Goal: Task Accomplishment & Management: Manage account settings

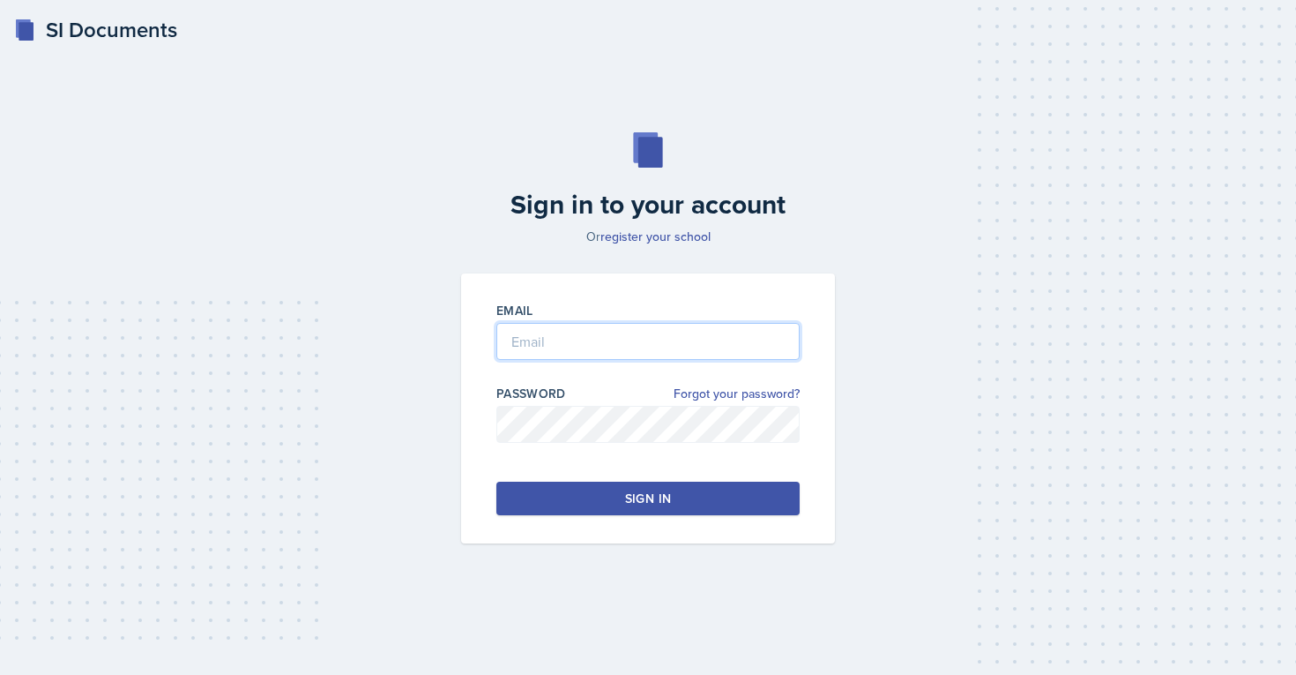
type input "[EMAIL_ADDRESS][PERSON_NAME][DOMAIN_NAME]"
click at [633, 498] on button "Sign in" at bounding box center [647, 498] width 303 height 34
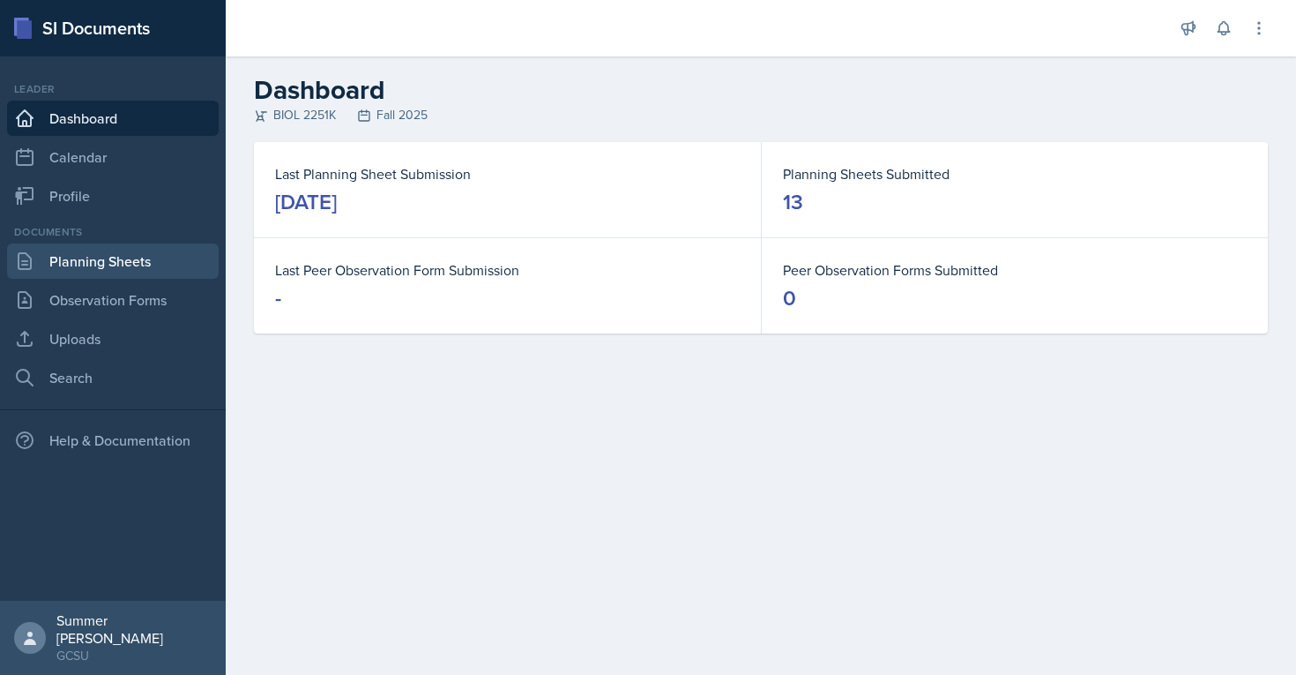
click at [140, 253] on link "Planning Sheets" at bounding box center [113, 260] width 212 height 35
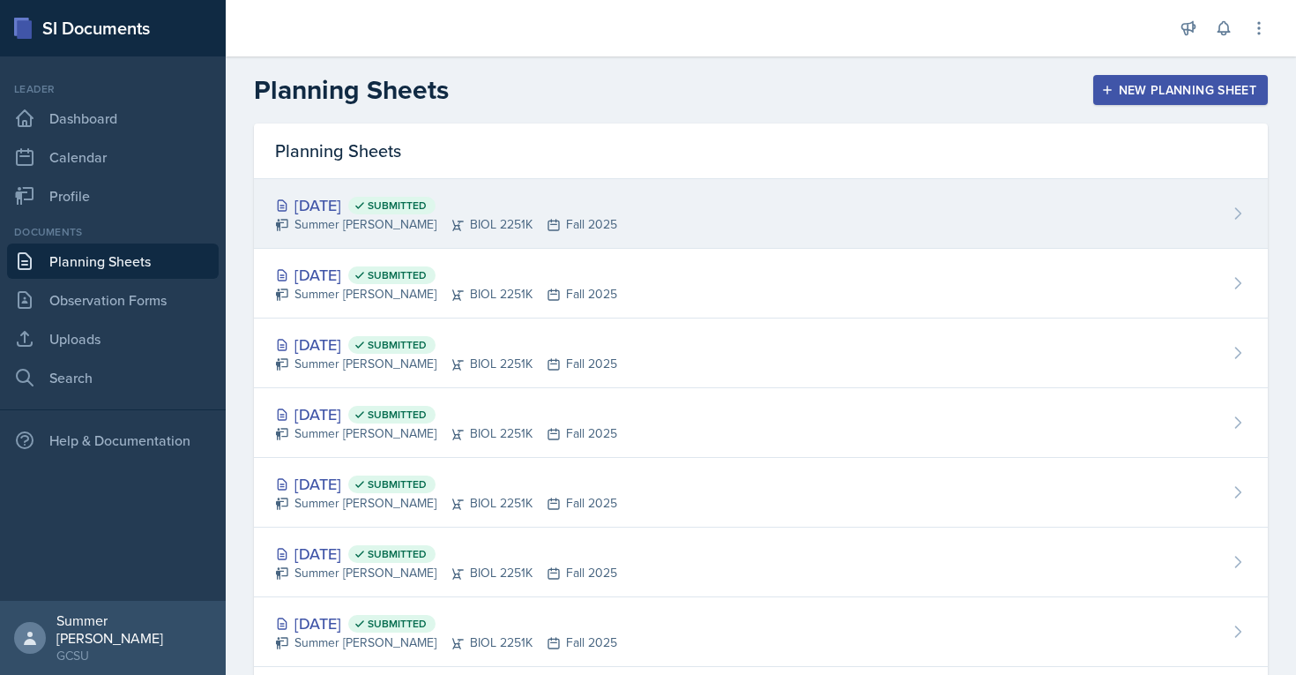
click at [340, 202] on div "[DATE] Submitted" at bounding box center [446, 205] width 342 height 24
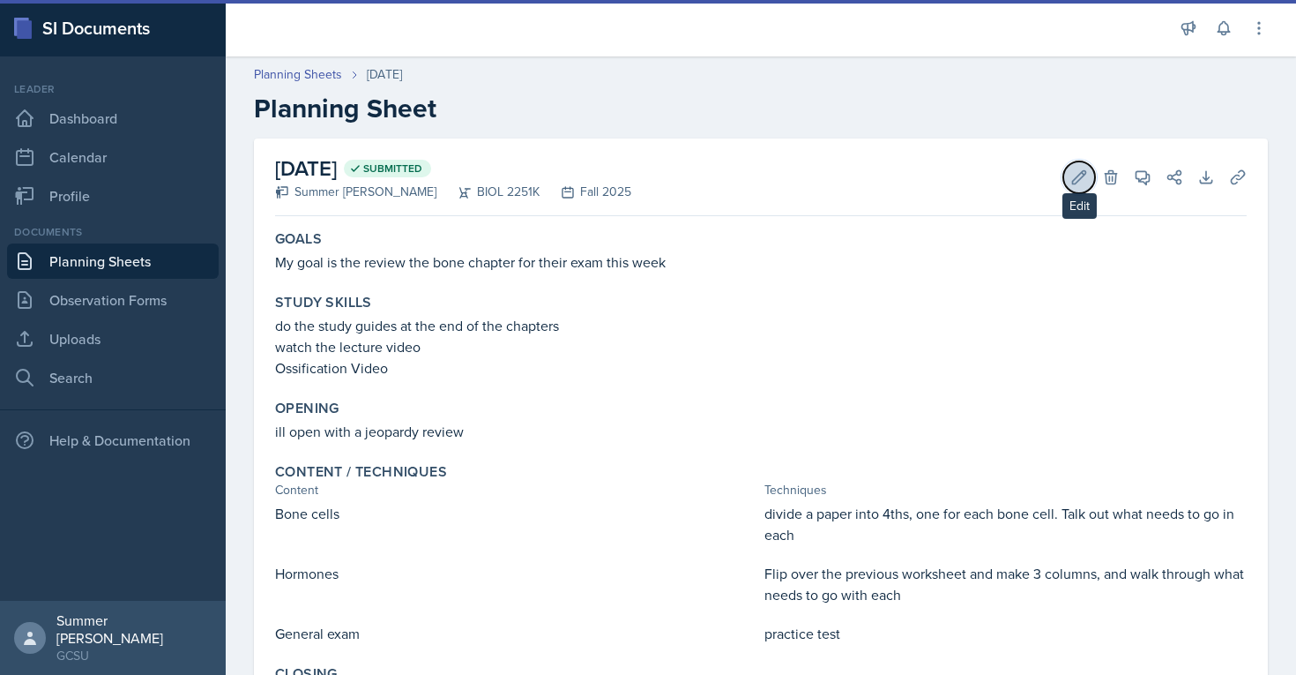
click at [633, 168] on icon at bounding box center [1080, 177] width 18 height 18
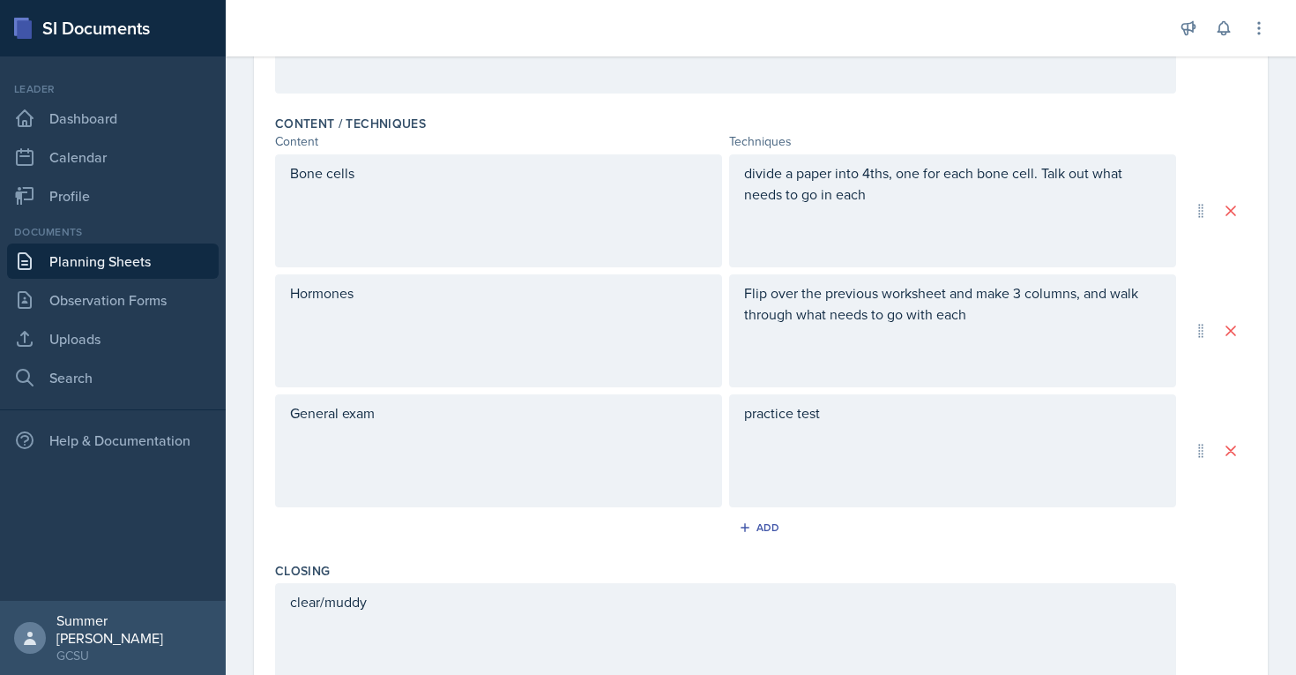
scroll to position [538, 0]
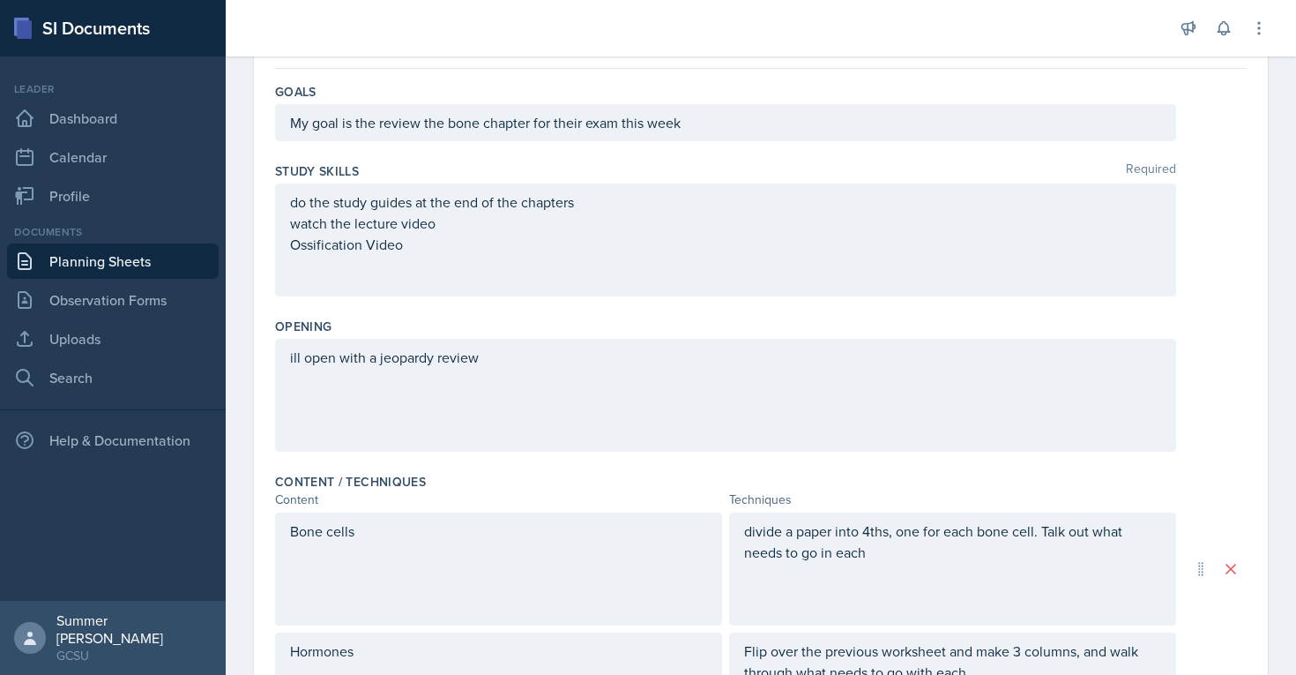
click at [613, 405] on div "ill open with a jeopardy review" at bounding box center [725, 395] width 901 height 113
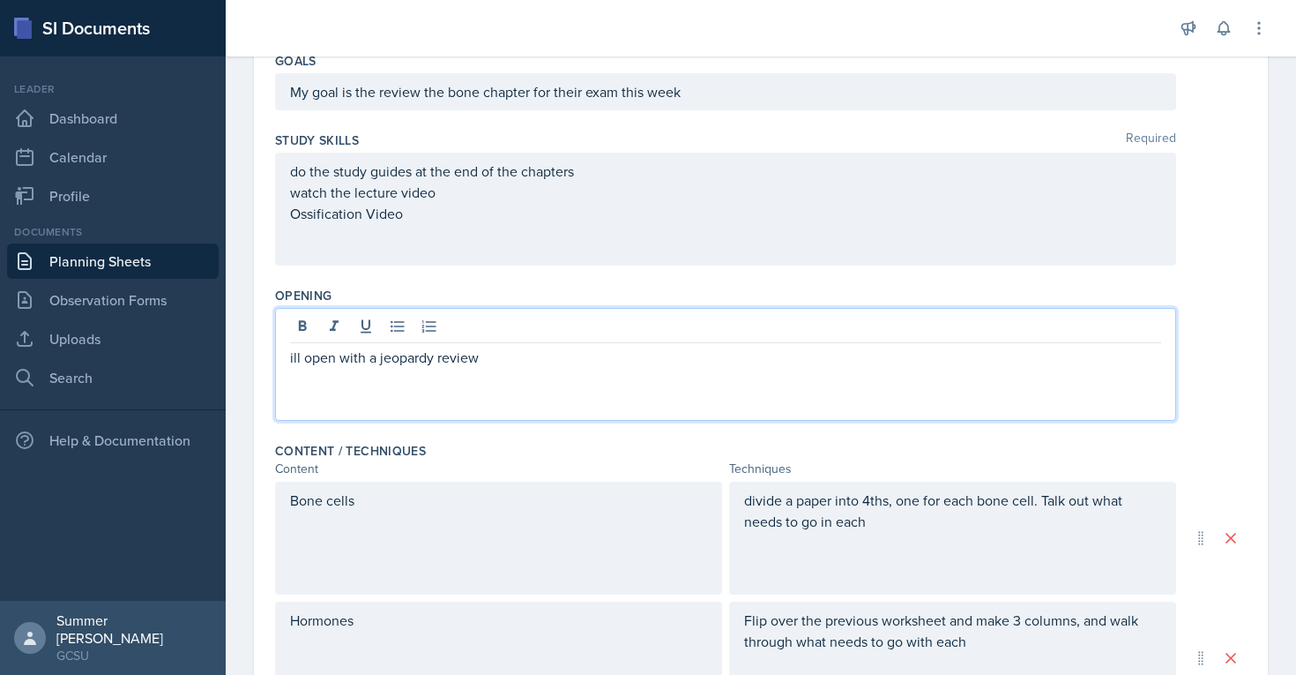
click at [520, 362] on p "ill open with a jeopardy review" at bounding box center [725, 357] width 871 height 21
paste div
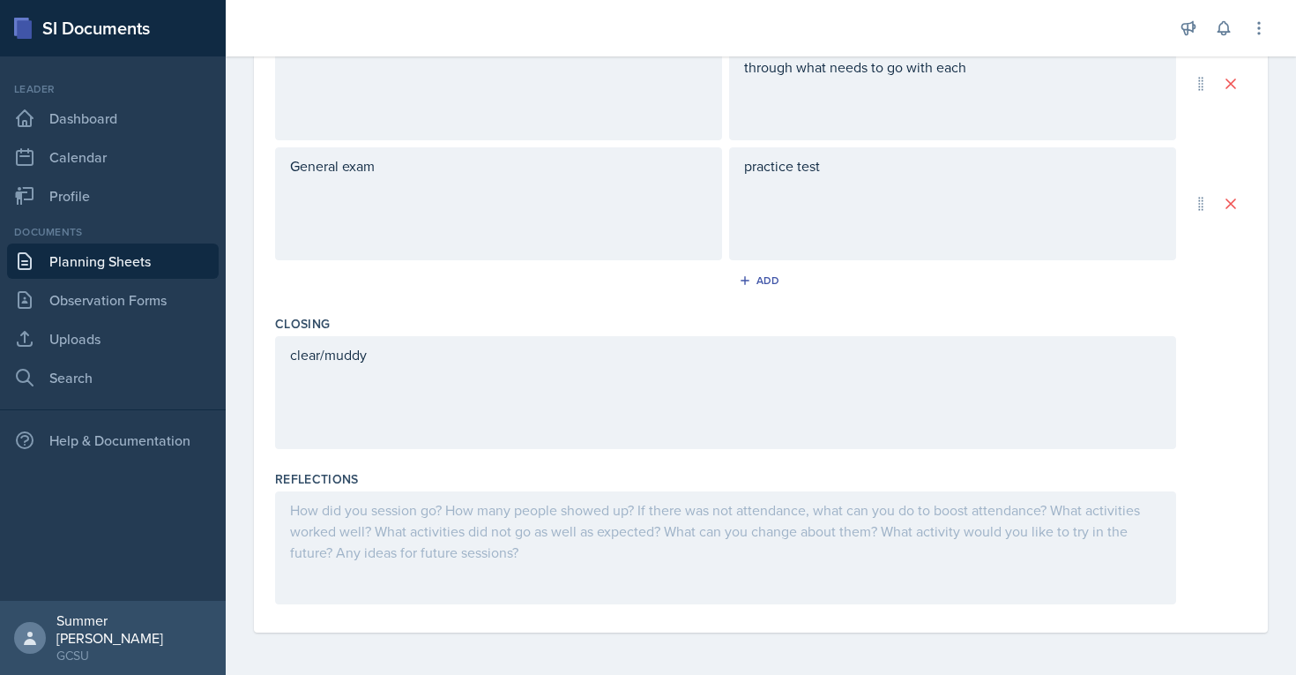
scroll to position [0, 0]
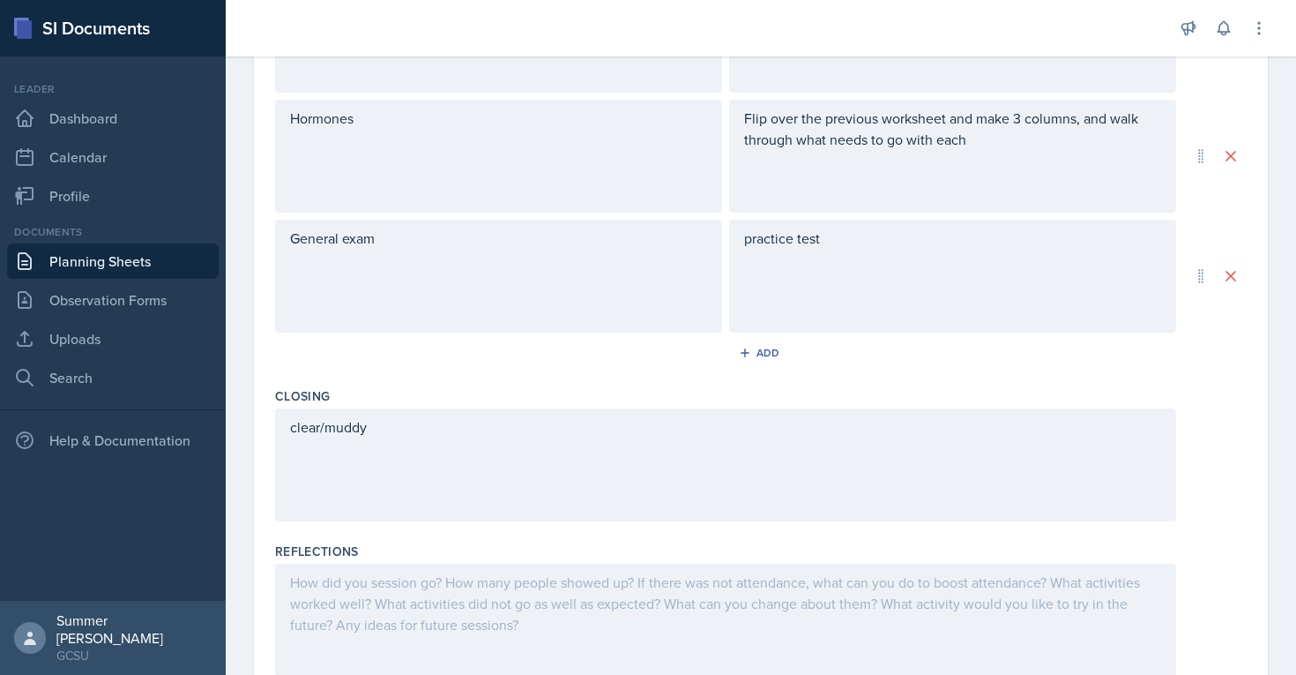
click at [507, 534] on div "Closing clear/muddy" at bounding box center [761, 457] width 972 height 155
click at [469, 593] on div at bounding box center [725, 620] width 901 height 113
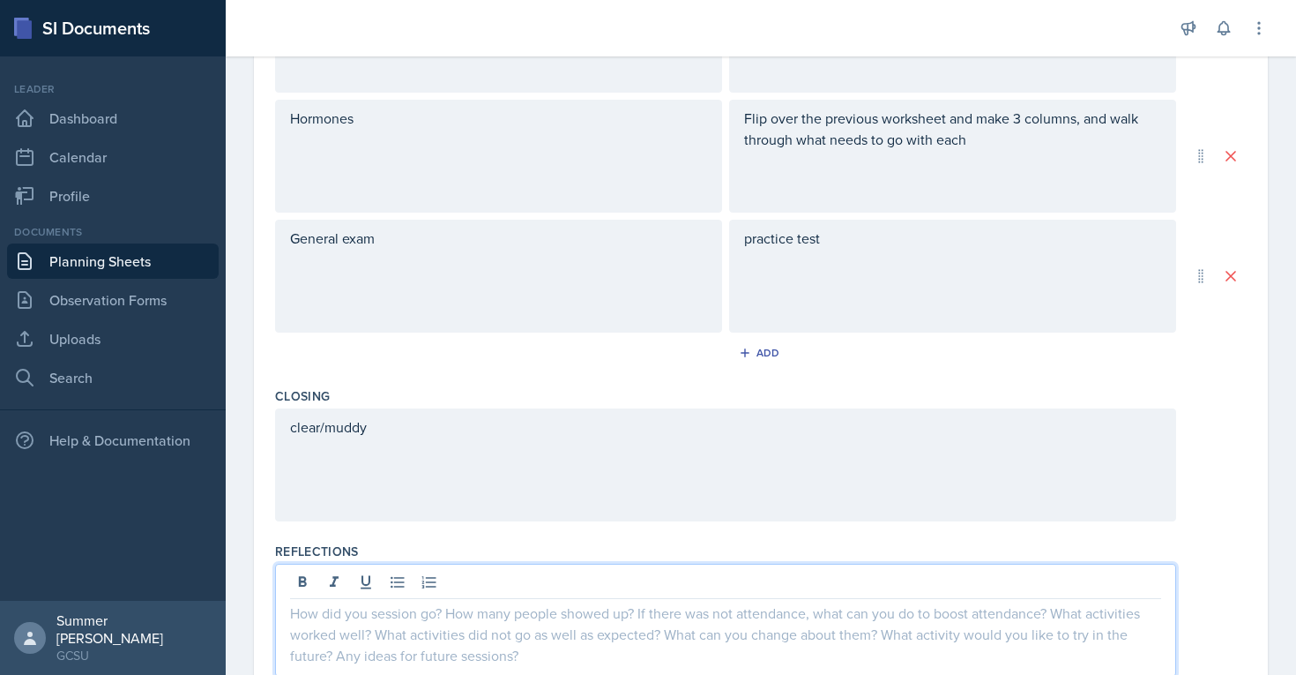
scroll to position [720, 0]
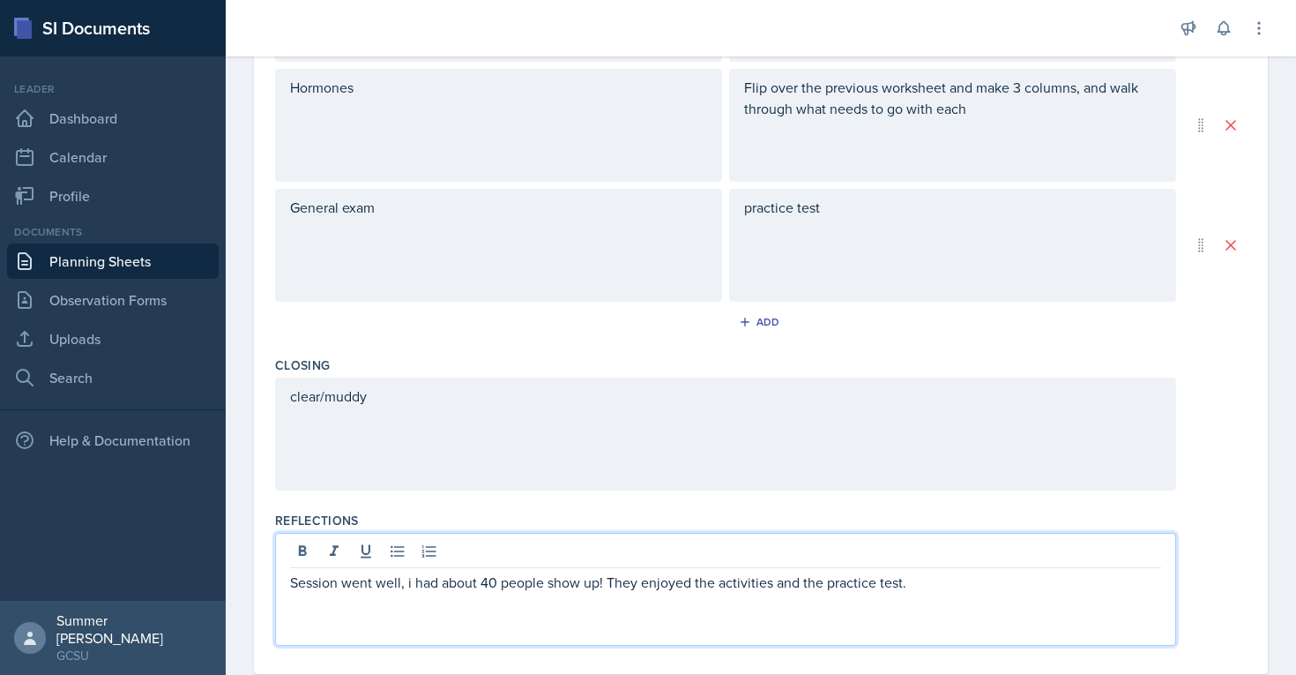
click at [633, 450] on div "clear/muddy" at bounding box center [761, 433] width 972 height 113
click at [633, 557] on div "Session went well, i had about 40 people show up! They enjoyed the activities a…" at bounding box center [725, 589] width 901 height 113
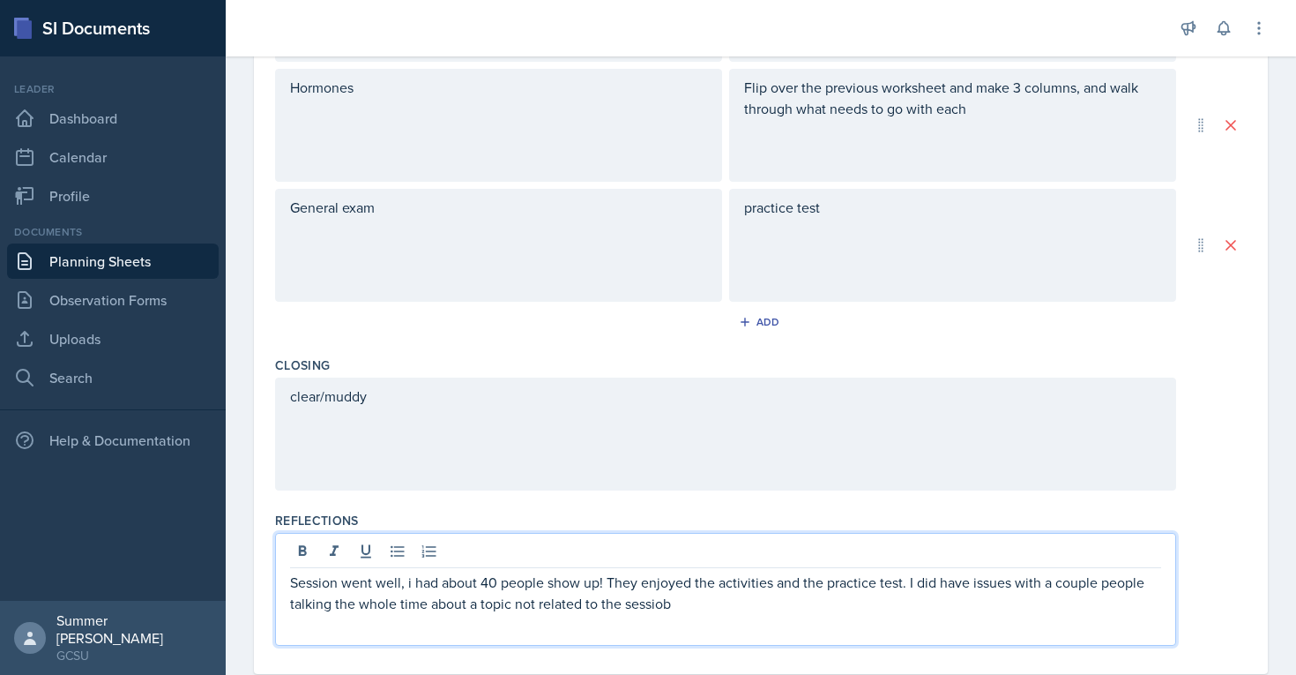
click at [633, 584] on div "Session went well, i had about 40 people show up! They enjoyed the activities a…" at bounding box center [761, 589] width 972 height 113
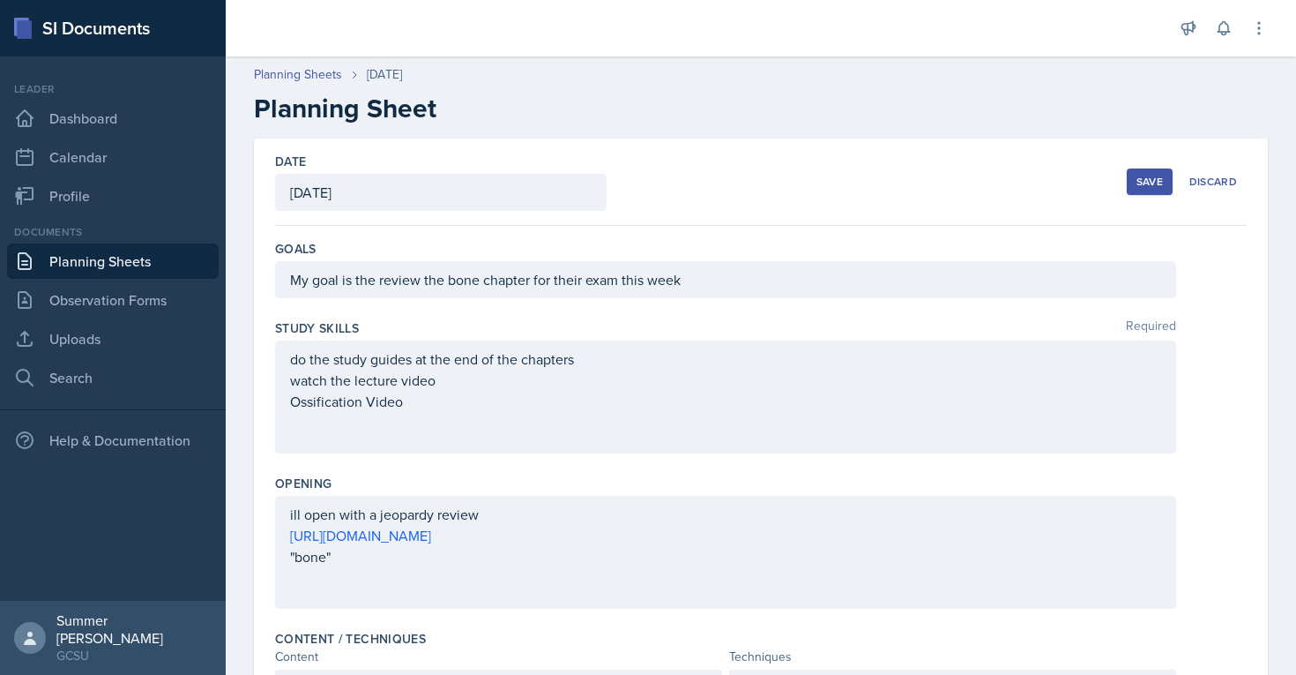
scroll to position [762, 0]
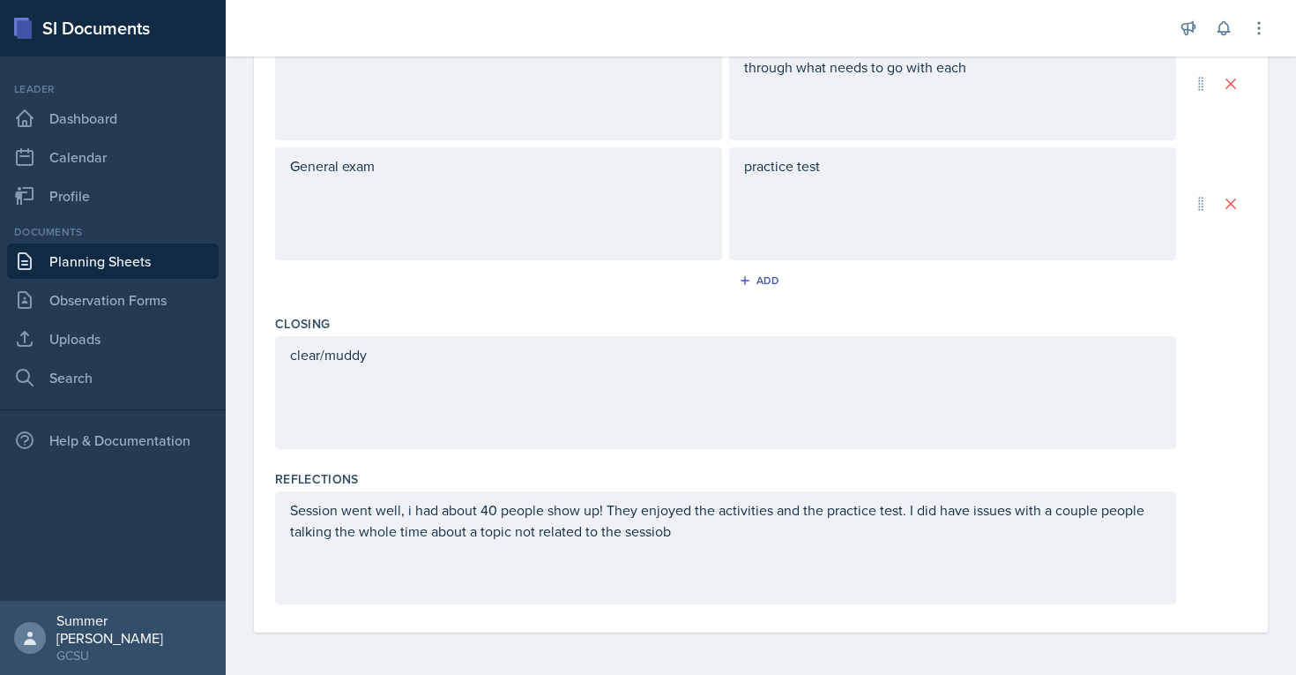
click at [633, 529] on div "Session went well, i had about 40 people show up! They enjoyed the activities a…" at bounding box center [725, 547] width 901 height 113
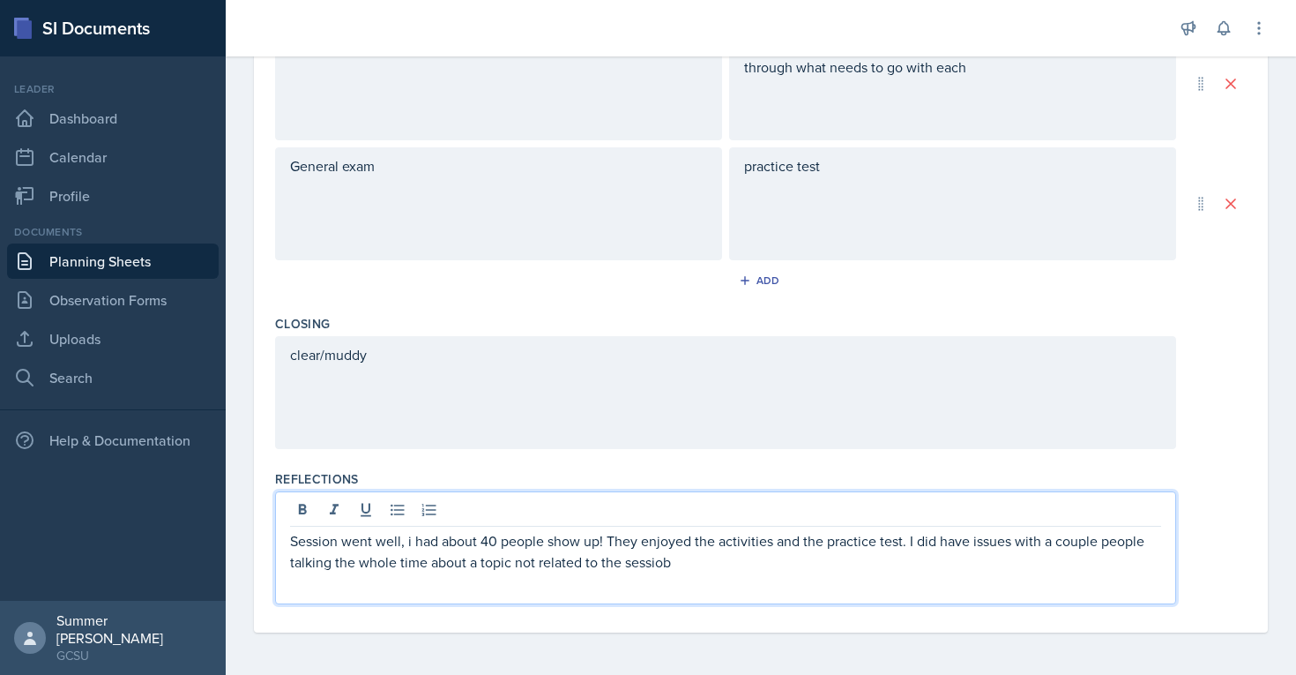
click at [633, 563] on p "Session went well, i had about 40 people show up! They enjoyed the activities a…" at bounding box center [725, 551] width 871 height 42
click at [633, 378] on div "clear/muddy" at bounding box center [761, 392] width 972 height 113
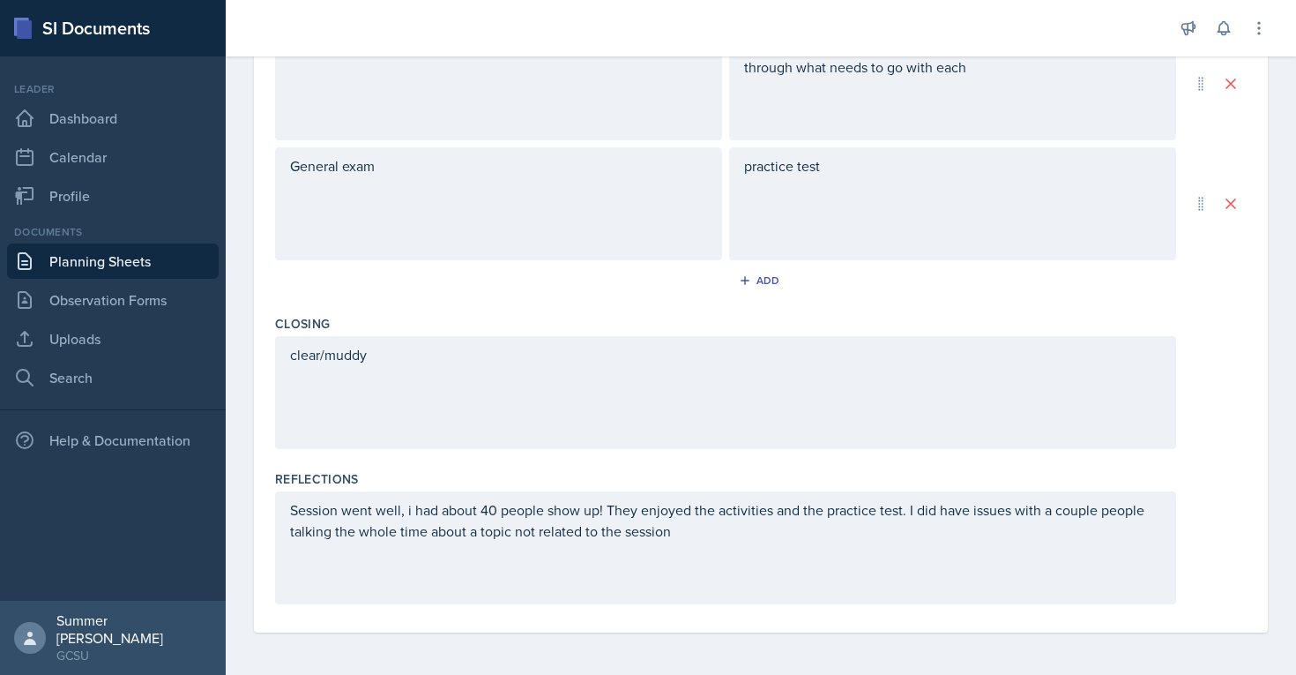
scroll to position [0, 0]
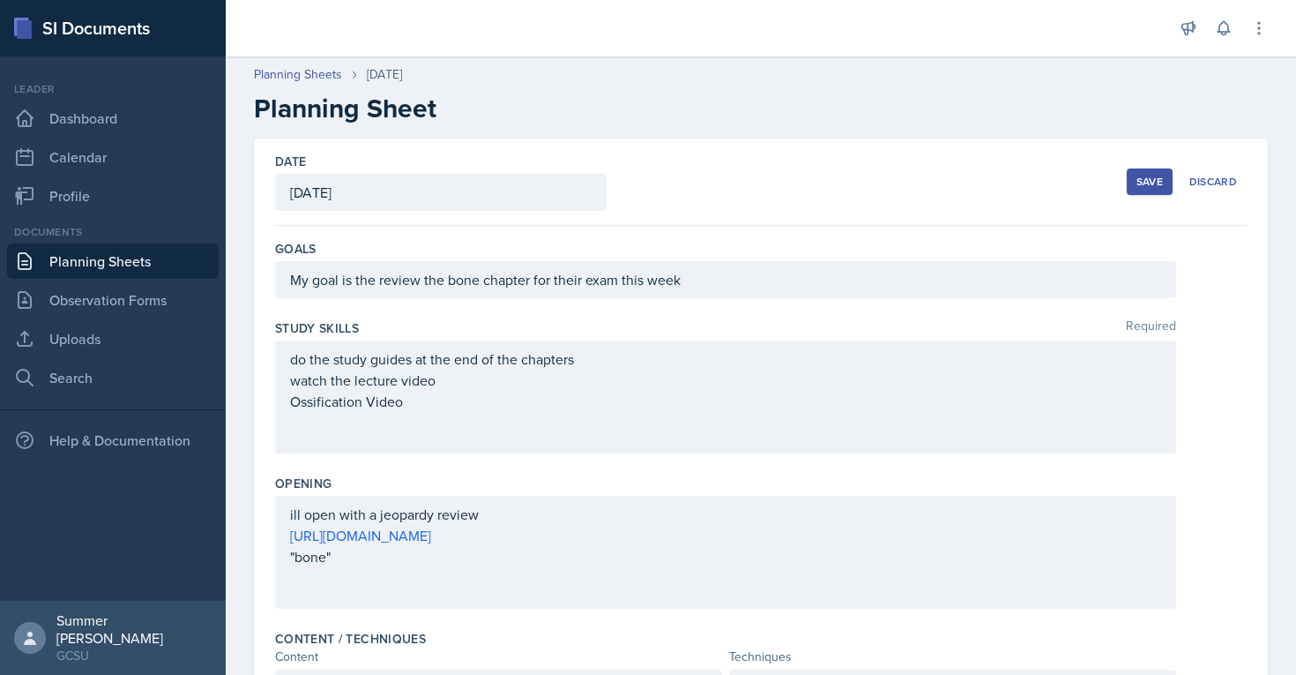
click at [633, 166] on div "Save Discard" at bounding box center [1187, 181] width 120 height 41
click at [633, 169] on button "Save" at bounding box center [1150, 181] width 46 height 26
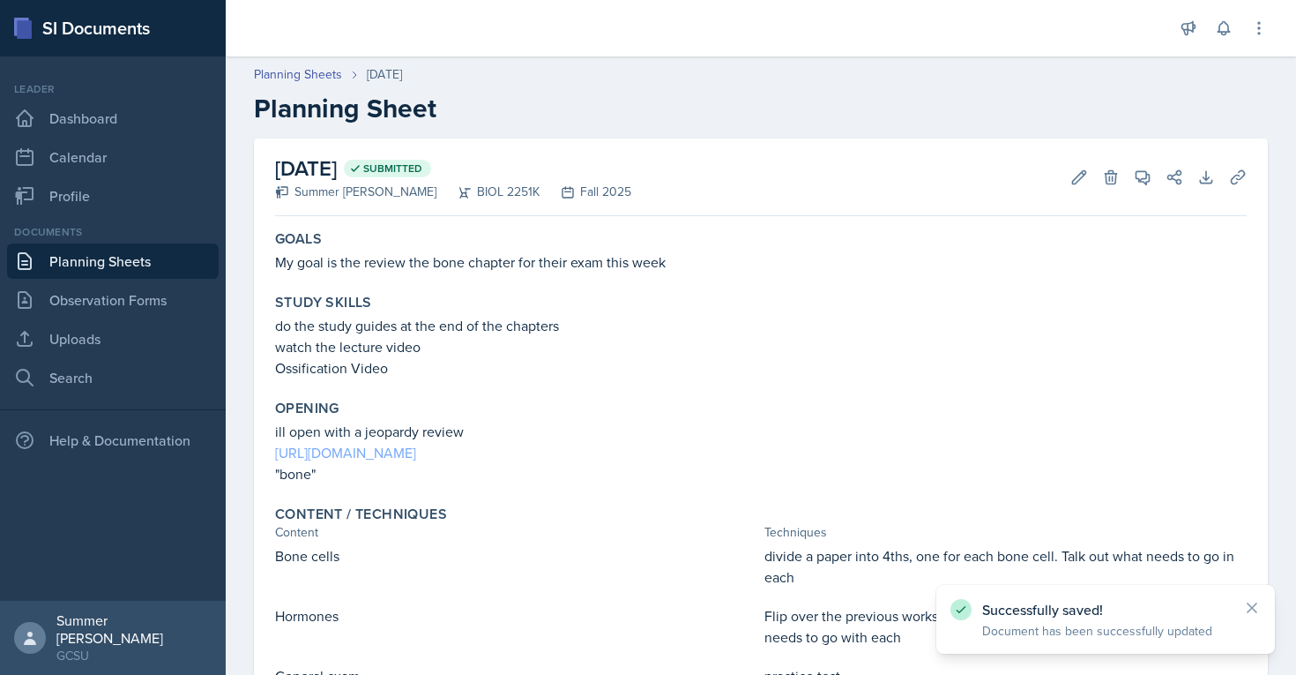
click at [402, 455] on link "[URL][DOMAIN_NAME]" at bounding box center [345, 452] width 141 height 19
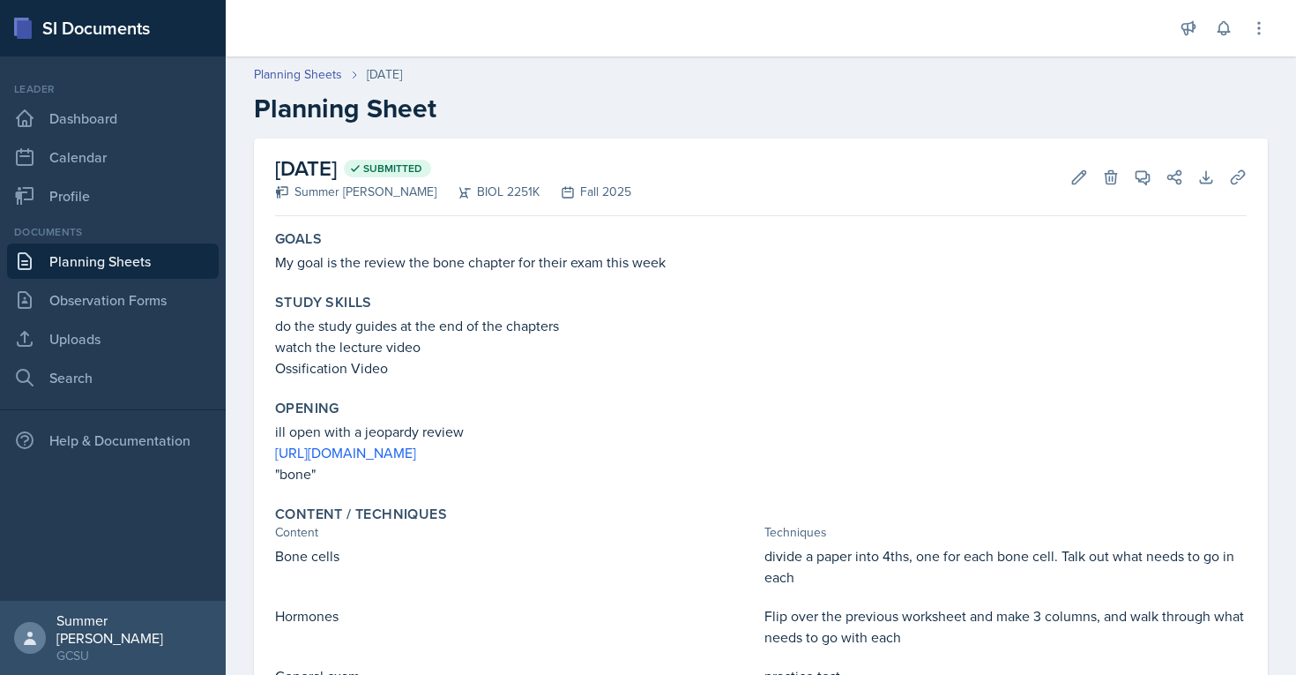
click at [99, 240] on div "Documents Planning Sheets Observation Forms Uploads Search" at bounding box center [113, 309] width 212 height 171
click at [287, 75] on link "Planning Sheets" at bounding box center [298, 74] width 88 height 19
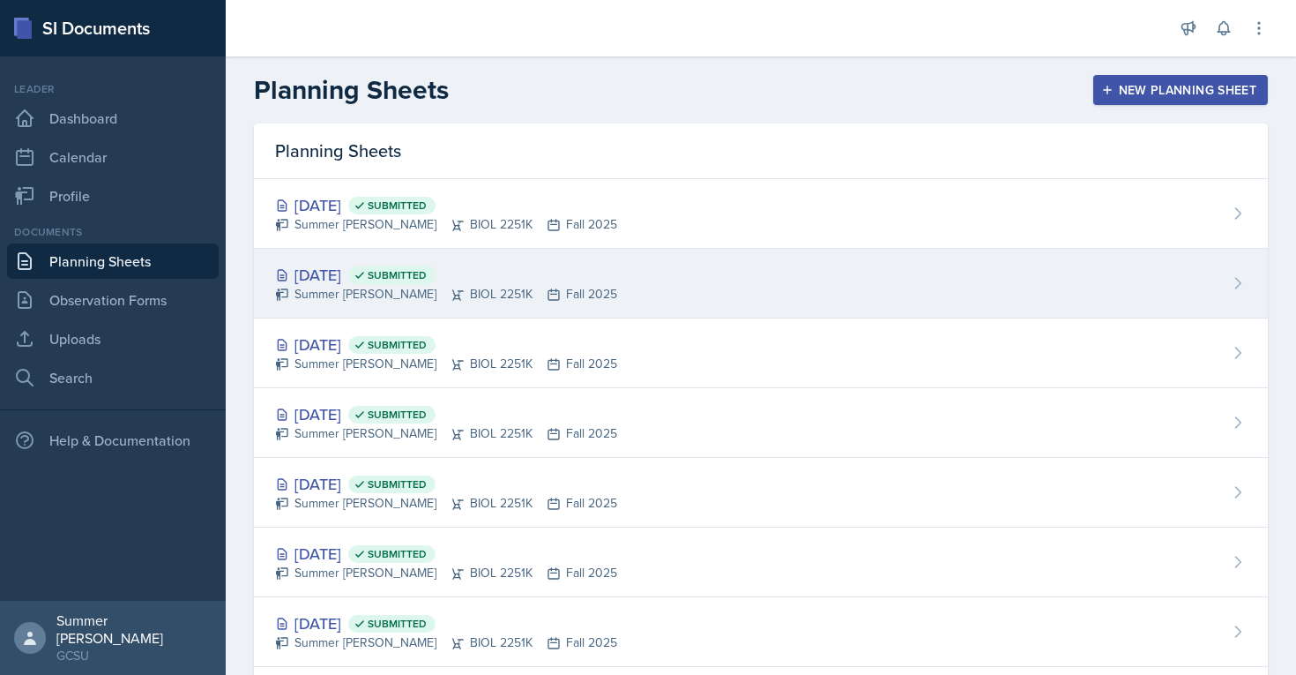
click at [378, 274] on div "[DATE] Submitted" at bounding box center [446, 275] width 342 height 24
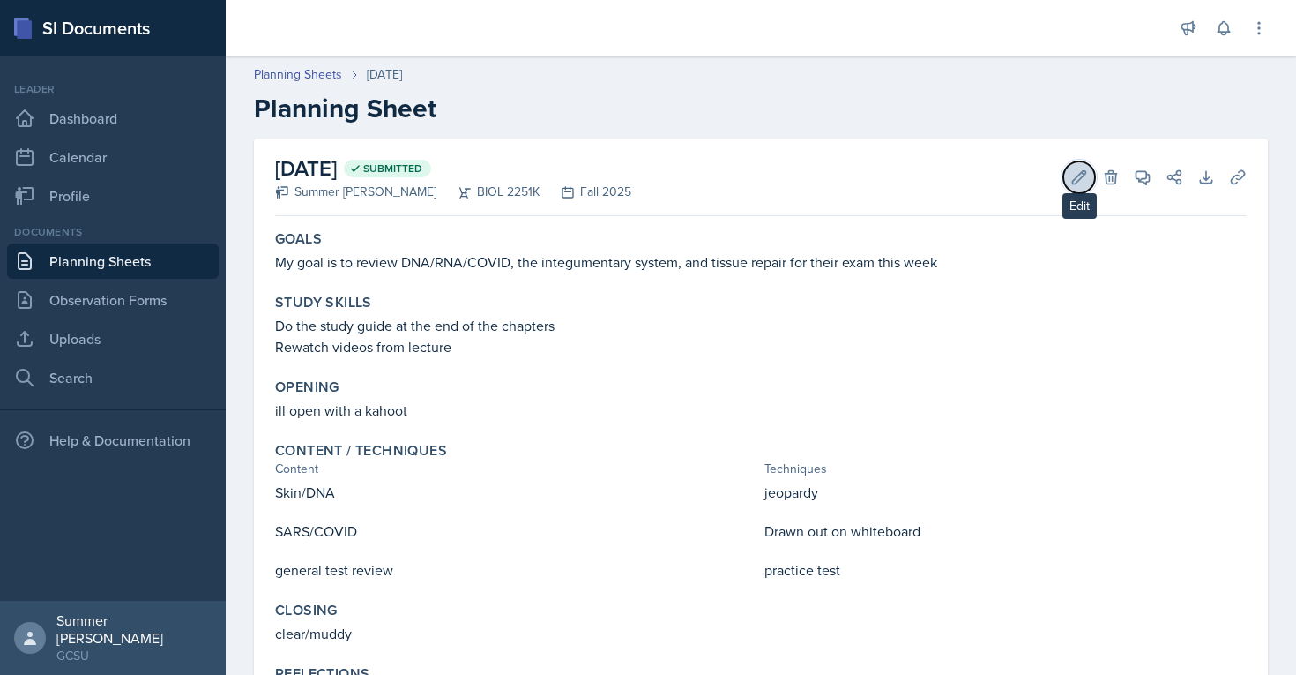
click at [633, 178] on icon at bounding box center [1079, 176] width 13 height 13
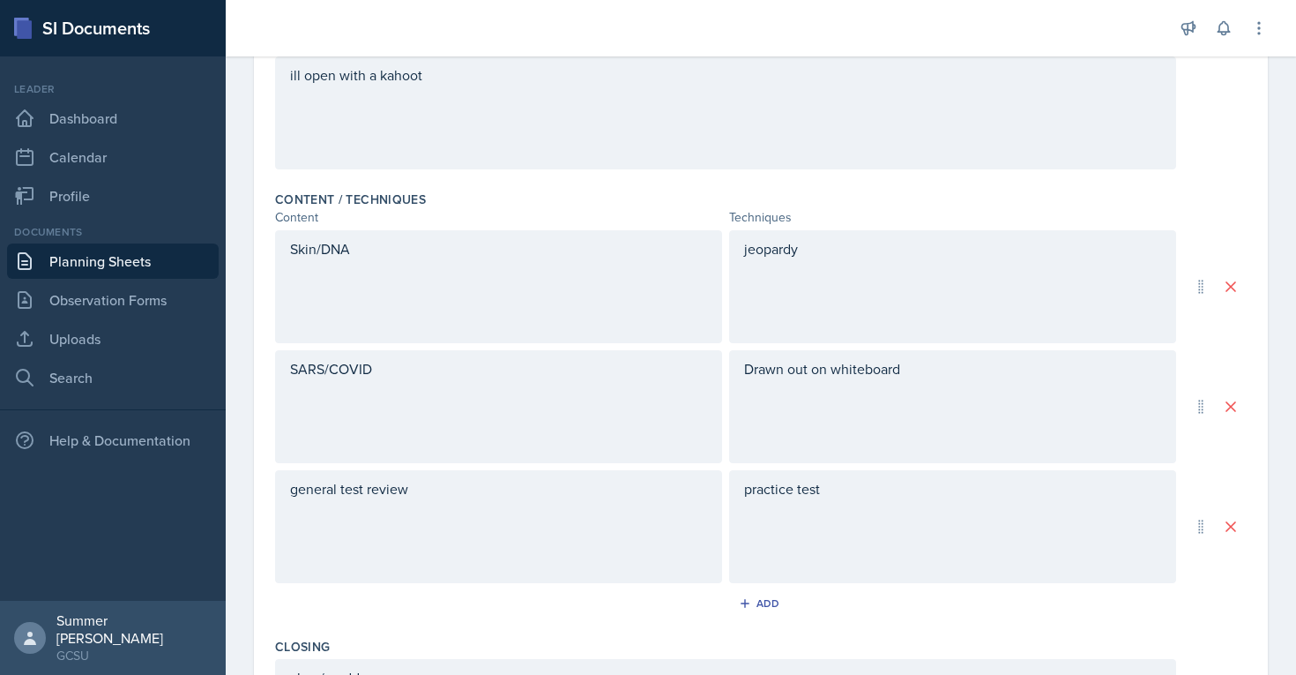
click at [633, 260] on div "jeopardy" at bounding box center [952, 286] width 447 height 113
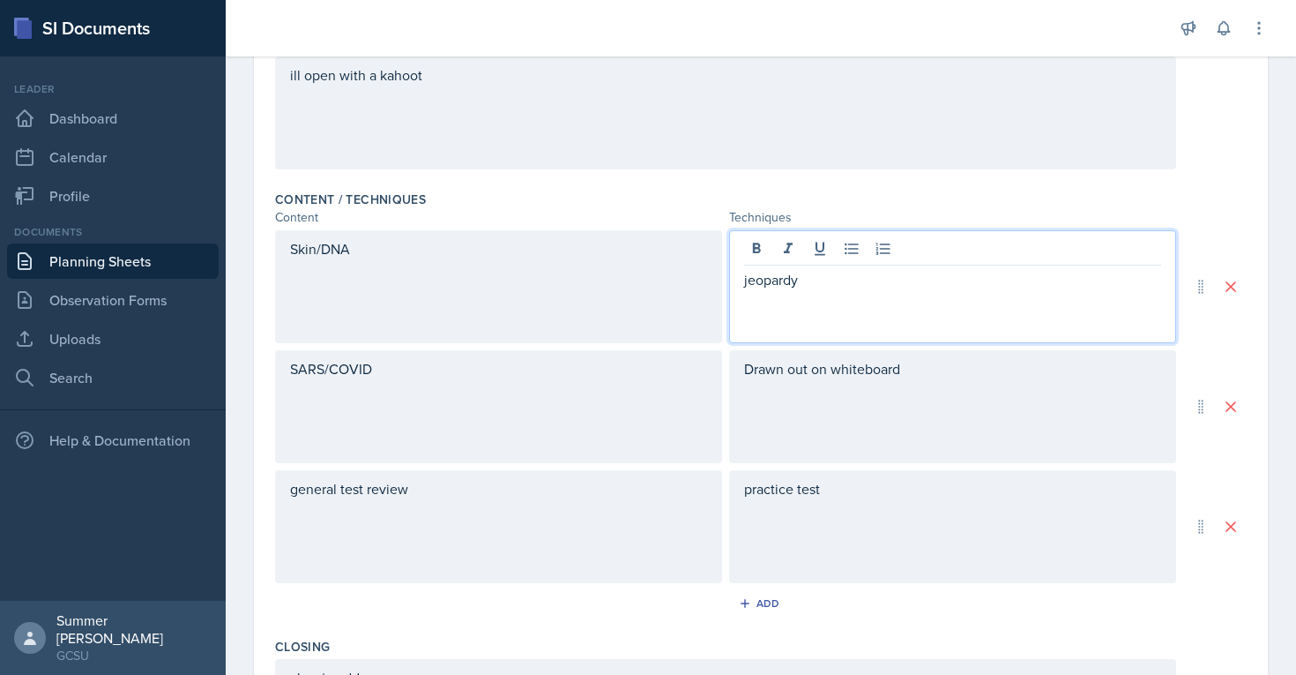
scroll to position [470, 0]
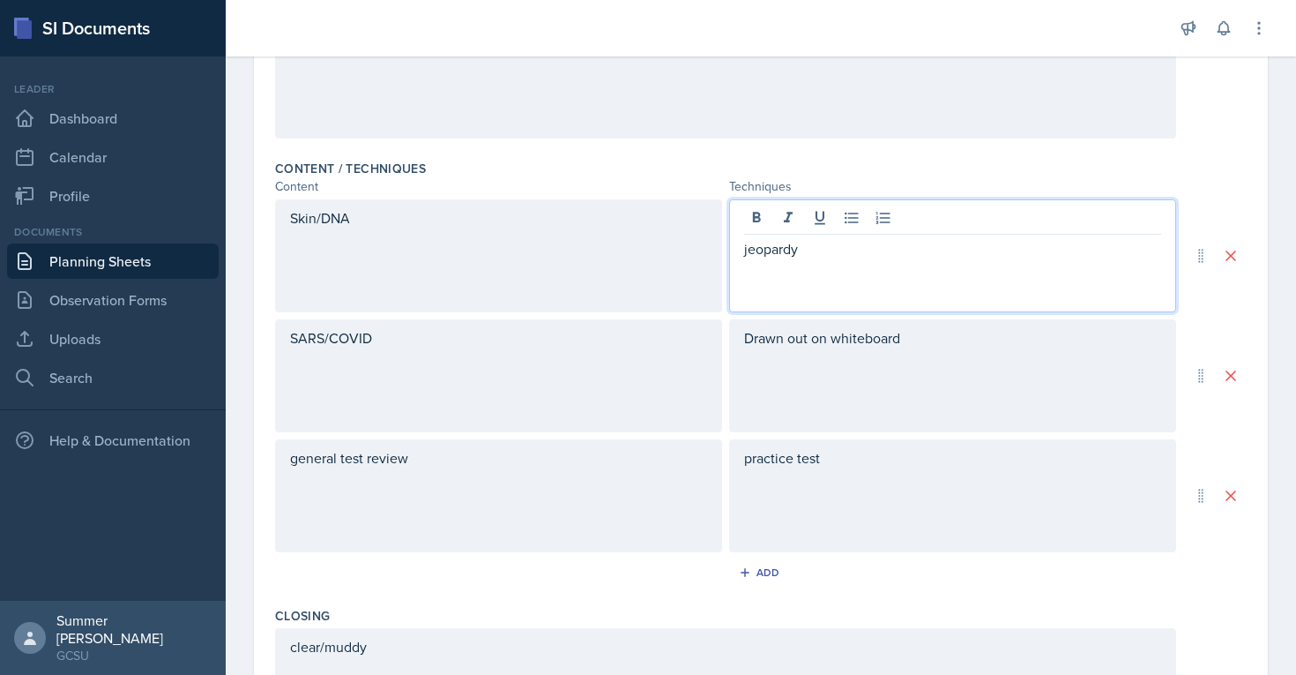
click at [633, 252] on p "jeopardy" at bounding box center [952, 248] width 417 height 21
paste div
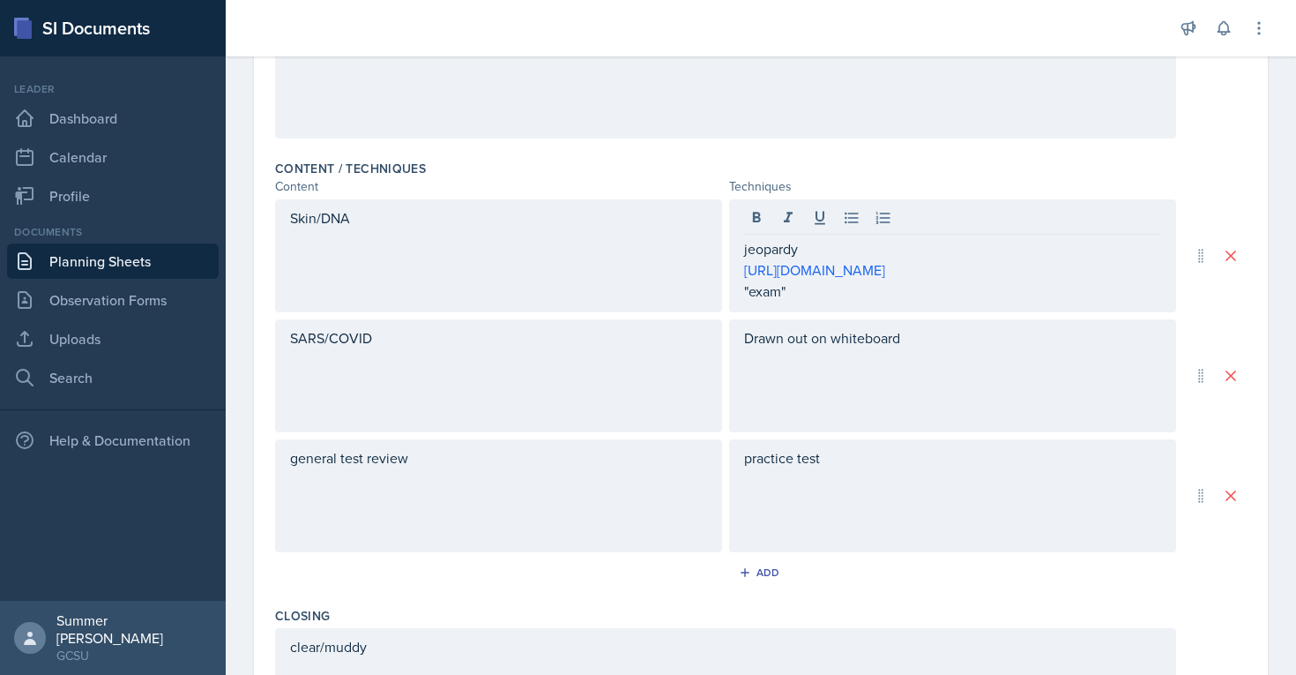
click at [633, 138] on div "Date [DATE] [DATE] 28 29 30 1 2 3 4 5 6 7 8 9 10 11 12 13 14 15 16 17 18 19 20 …" at bounding box center [761, 296] width 1014 height 1256
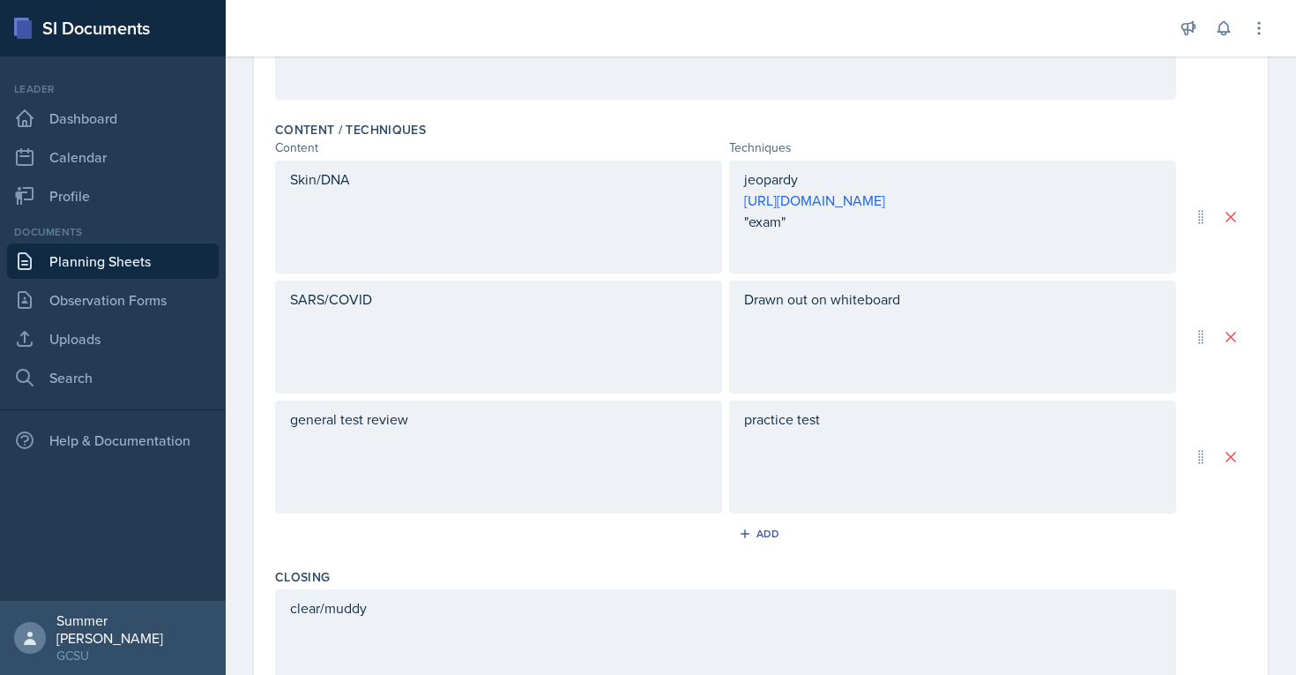
scroll to position [0, 0]
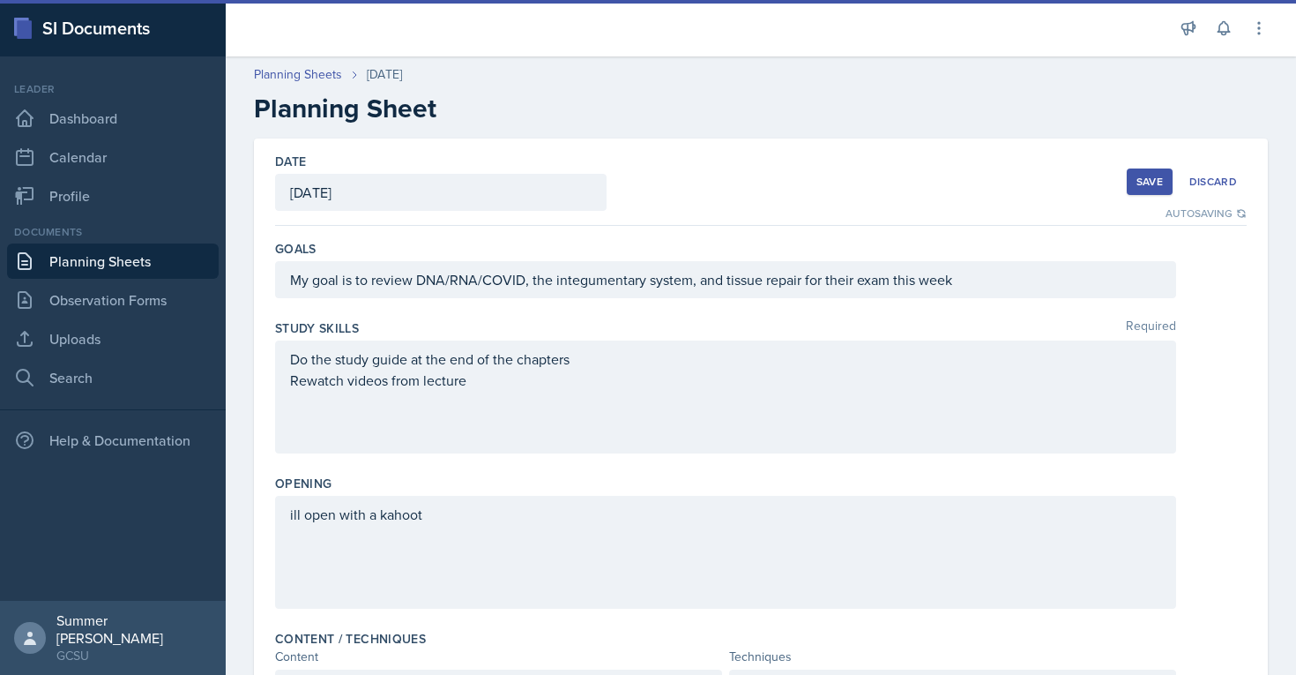
click at [633, 183] on div "Save" at bounding box center [1150, 182] width 26 height 14
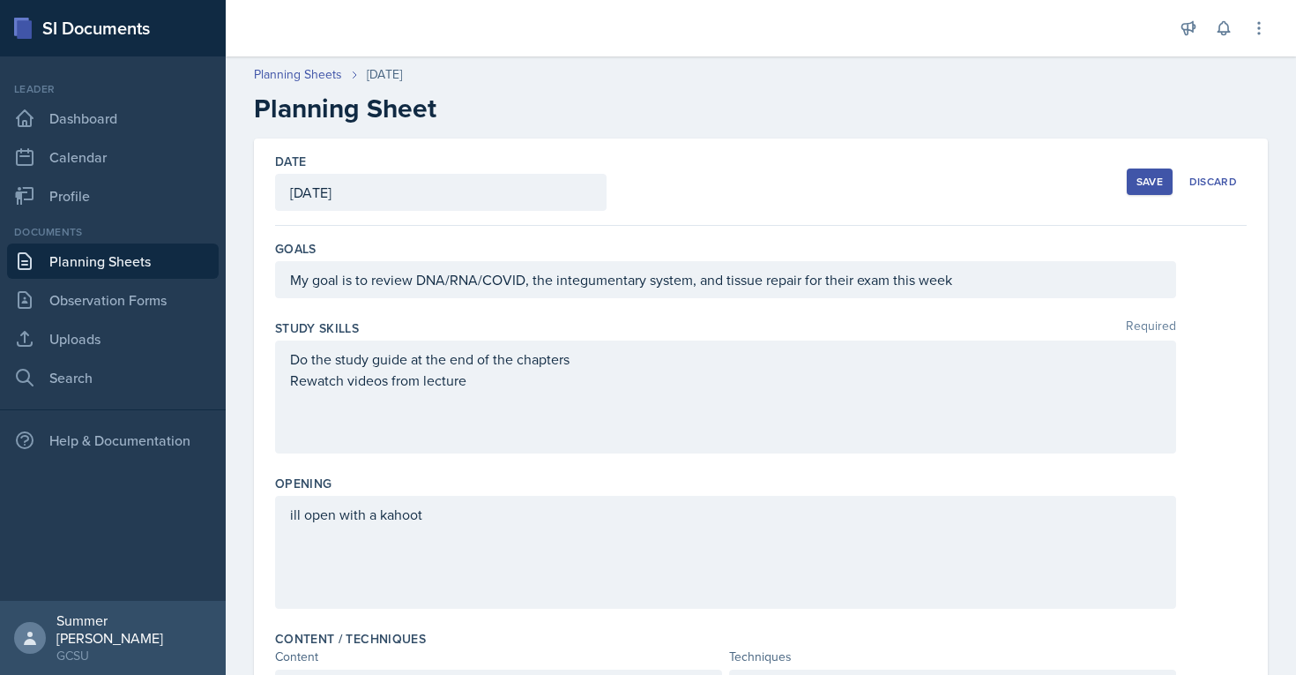
click at [633, 177] on div "Save" at bounding box center [1150, 182] width 26 height 14
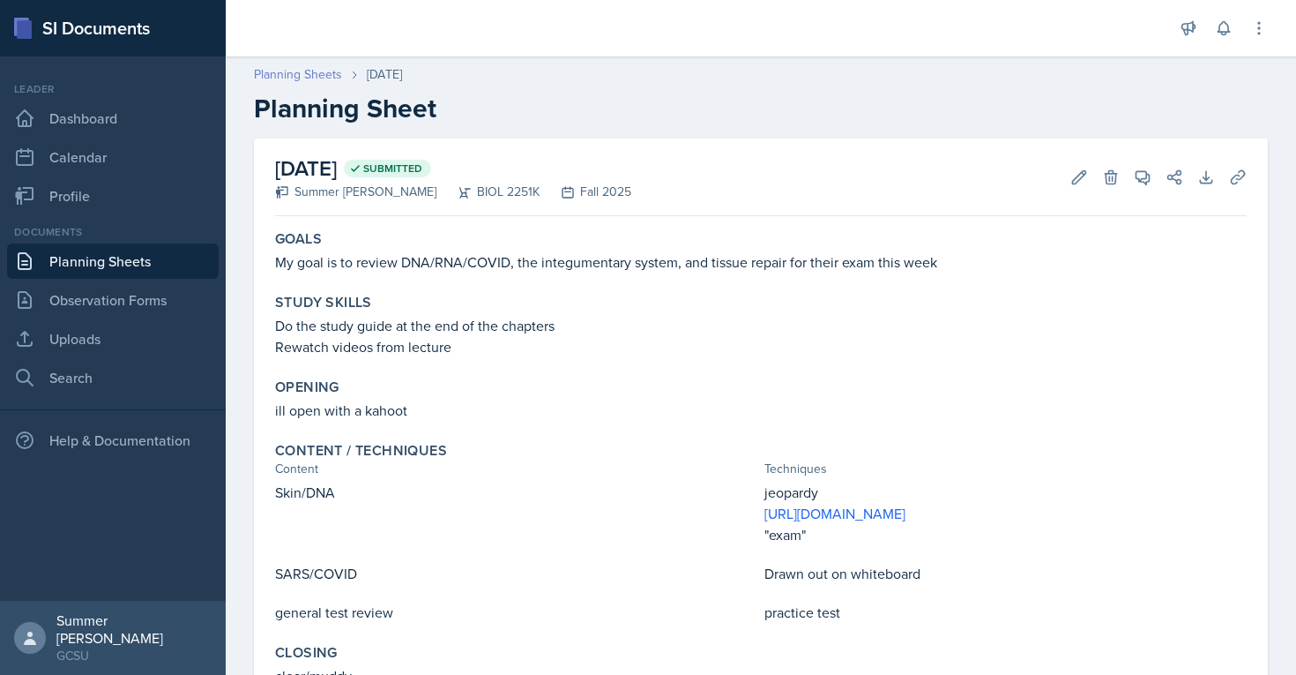
click at [301, 73] on link "Planning Sheets" at bounding box center [298, 74] width 88 height 19
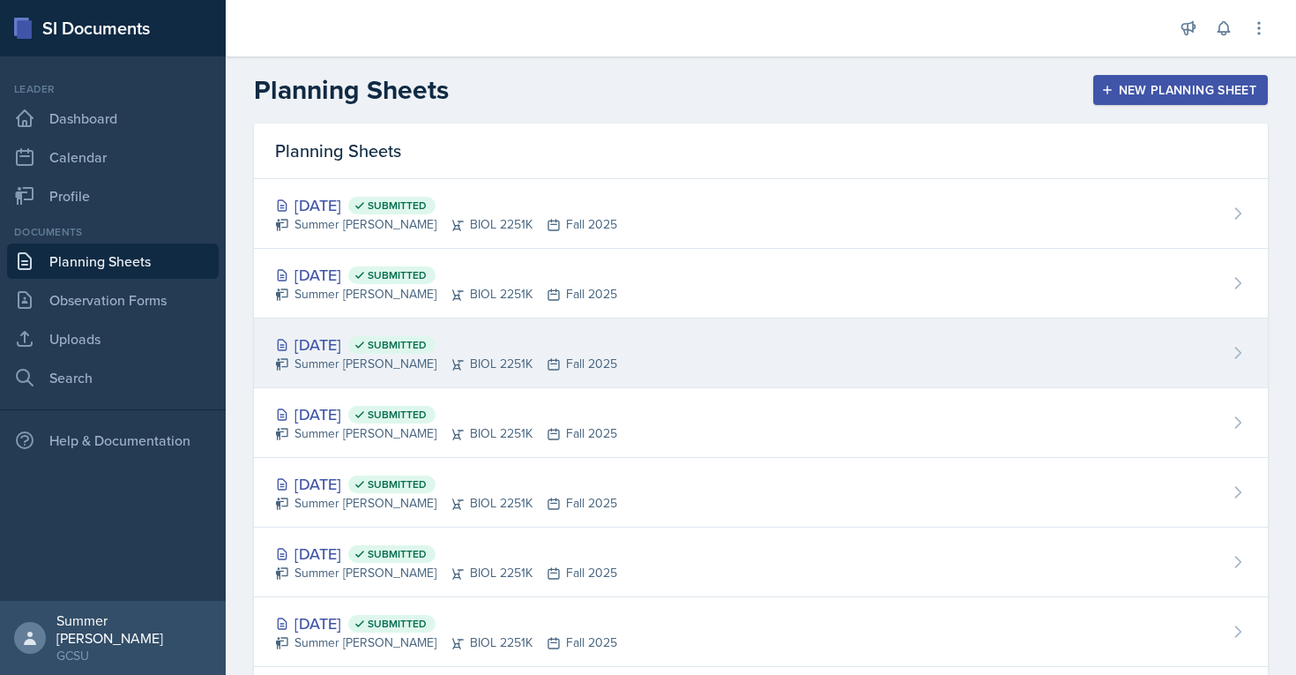
click at [340, 352] on div "[DATE] Submitted" at bounding box center [446, 344] width 342 height 24
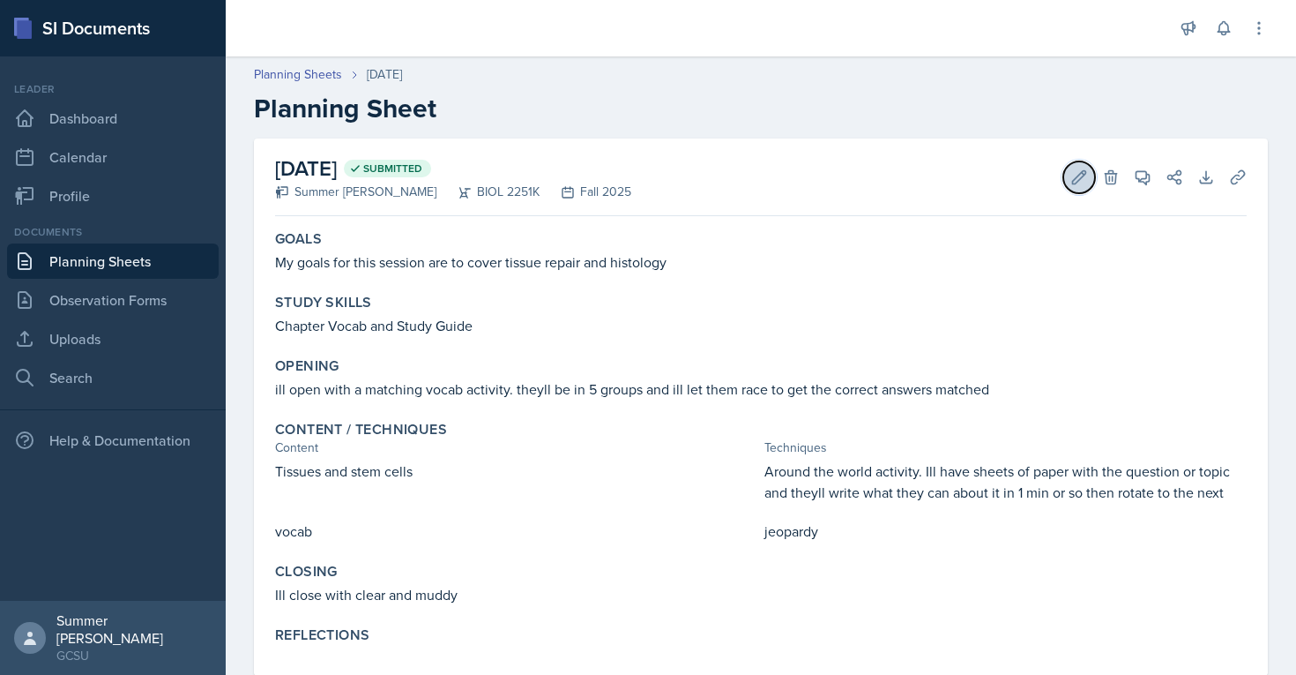
click at [633, 179] on icon at bounding box center [1080, 177] width 18 height 18
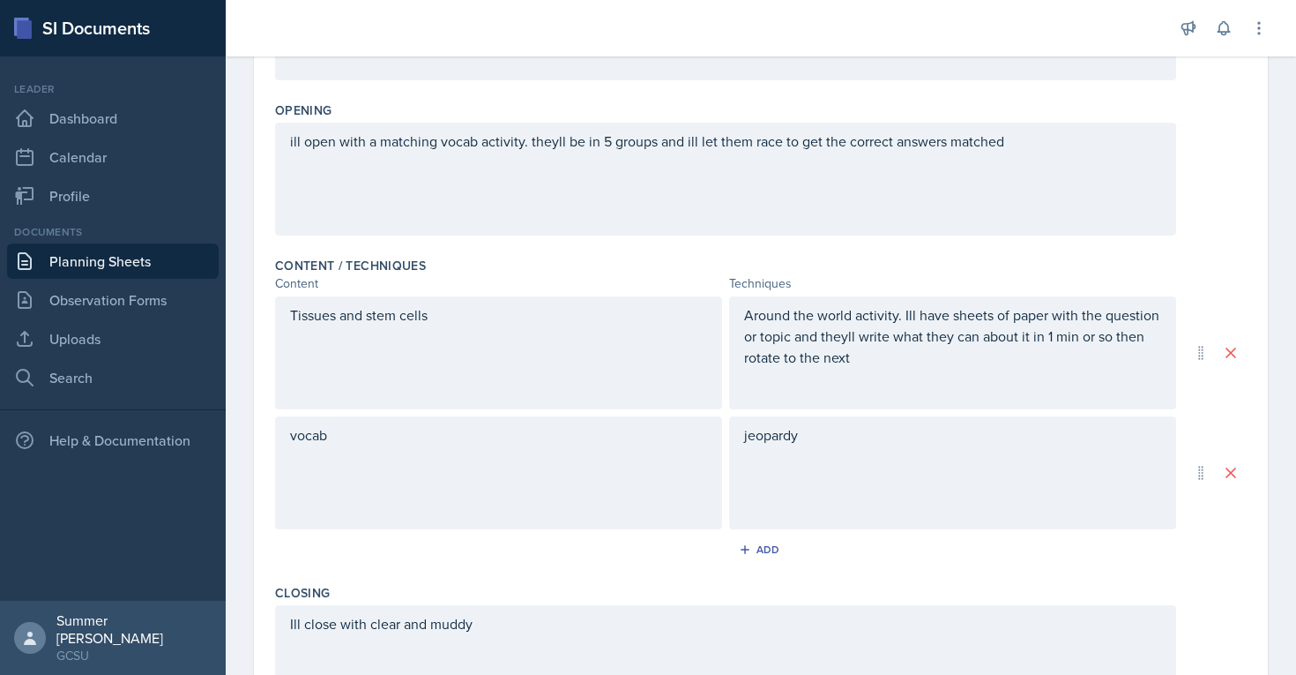
click at [633, 468] on div "jeopardy" at bounding box center [952, 472] width 447 height 113
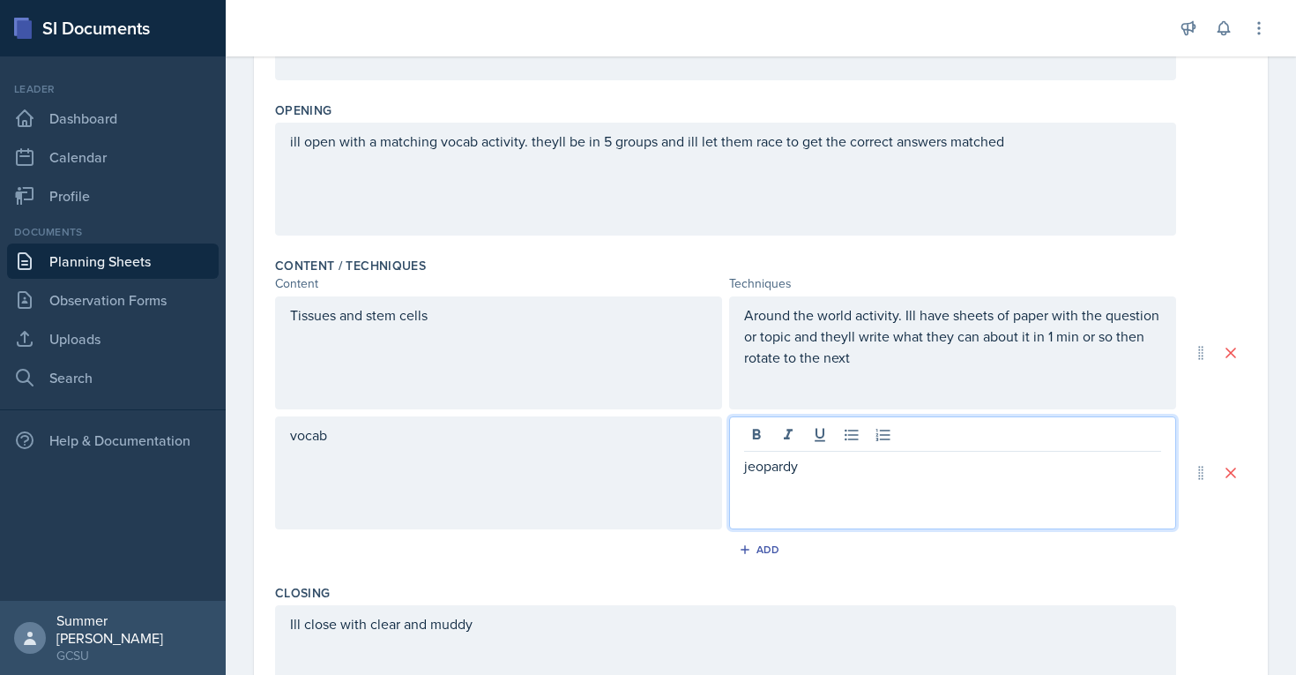
scroll to position [404, 0]
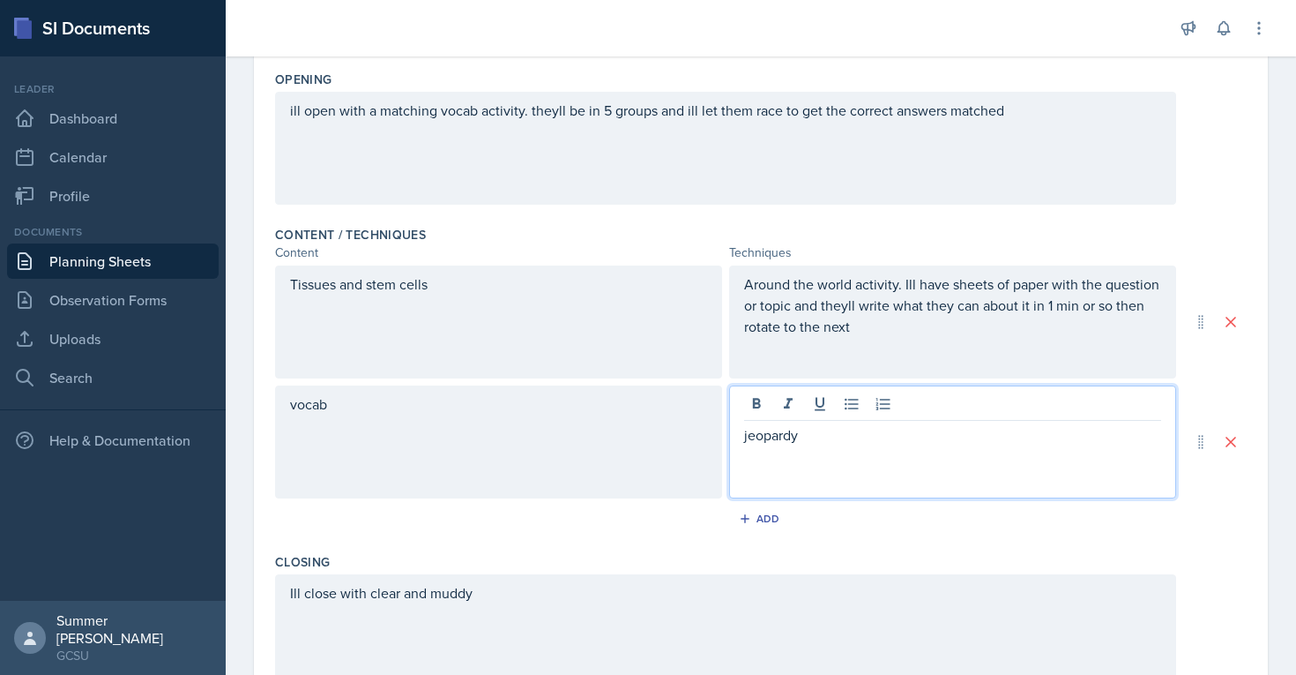
click at [633, 448] on div "jeopardy" at bounding box center [952, 441] width 447 height 113
click at [633, 435] on p "jeopardy" at bounding box center [952, 434] width 417 height 21
paste div
click at [633, 474] on p "Hey"" at bounding box center [952, 477] width 417 height 21
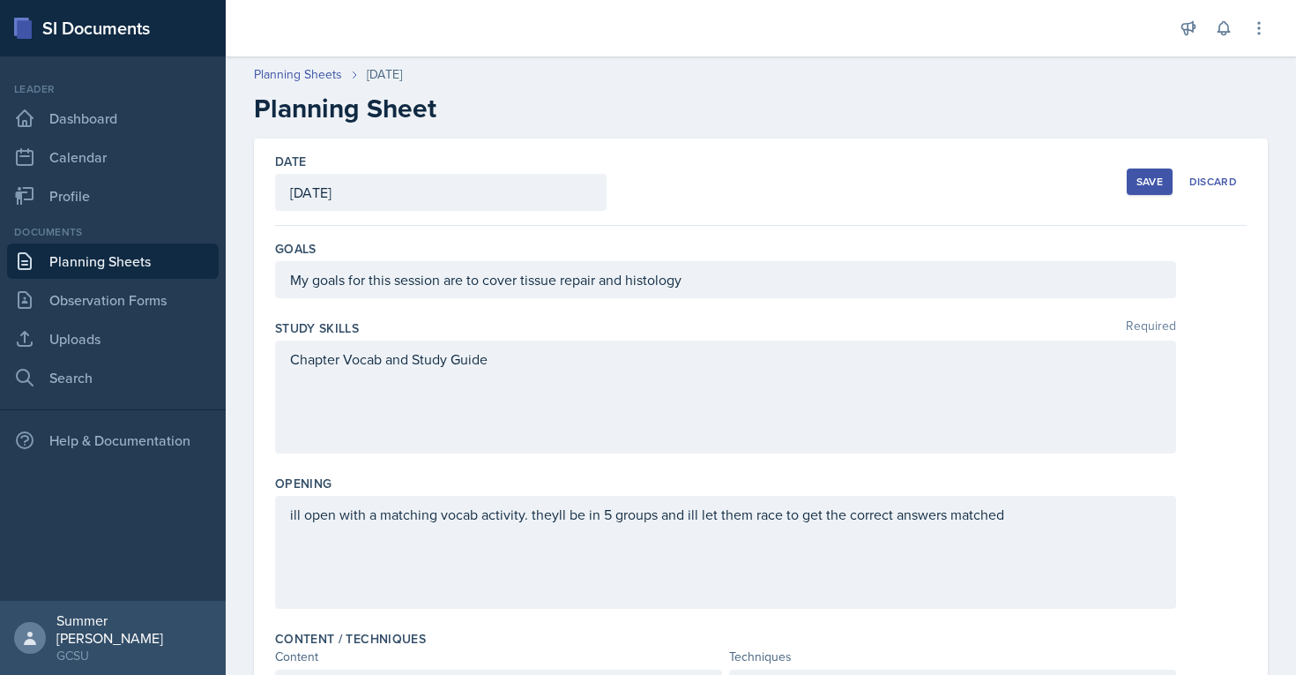
click at [633, 176] on div "Save" at bounding box center [1150, 182] width 26 height 14
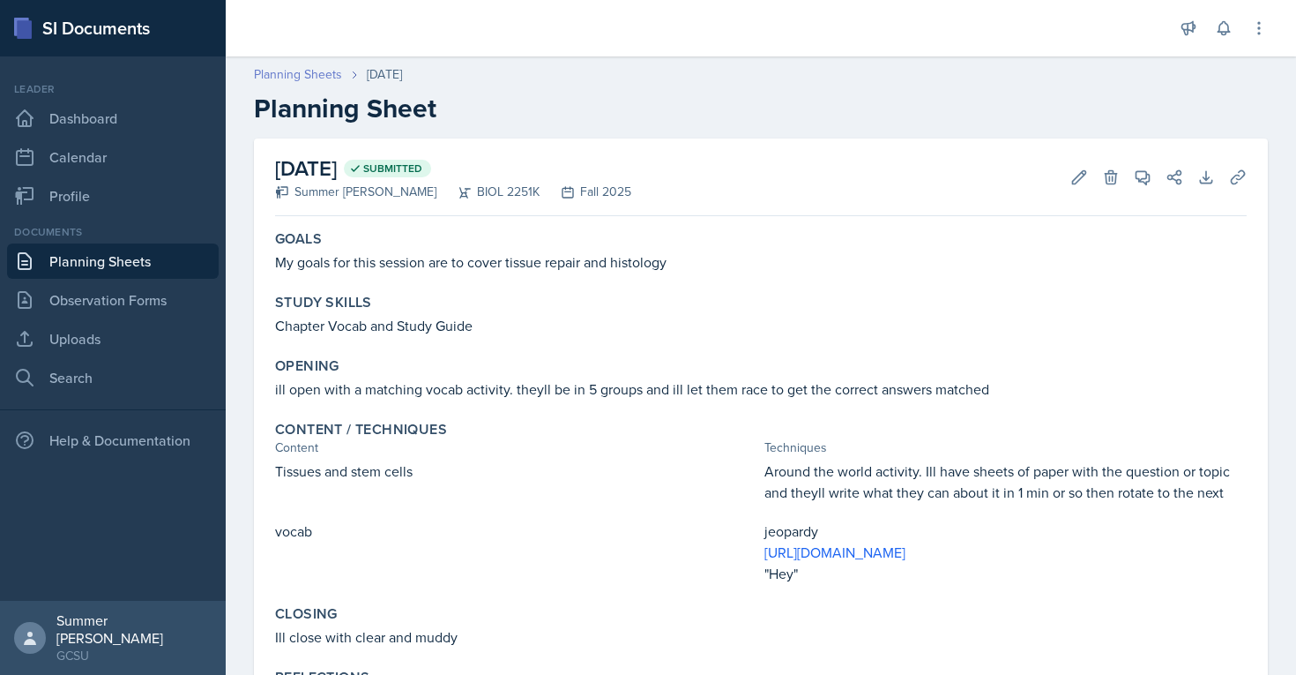
click at [292, 70] on link "Planning Sheets" at bounding box center [298, 74] width 88 height 19
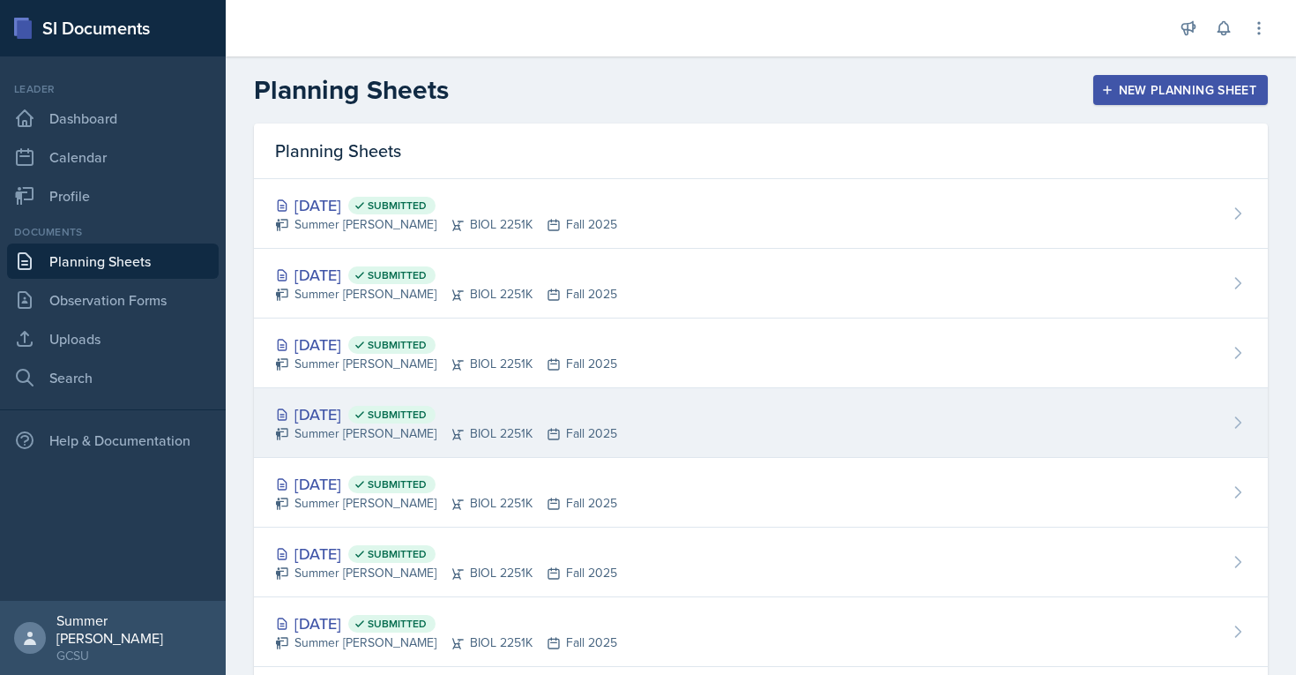
click at [349, 406] on div "[DATE] Submitted" at bounding box center [446, 414] width 342 height 24
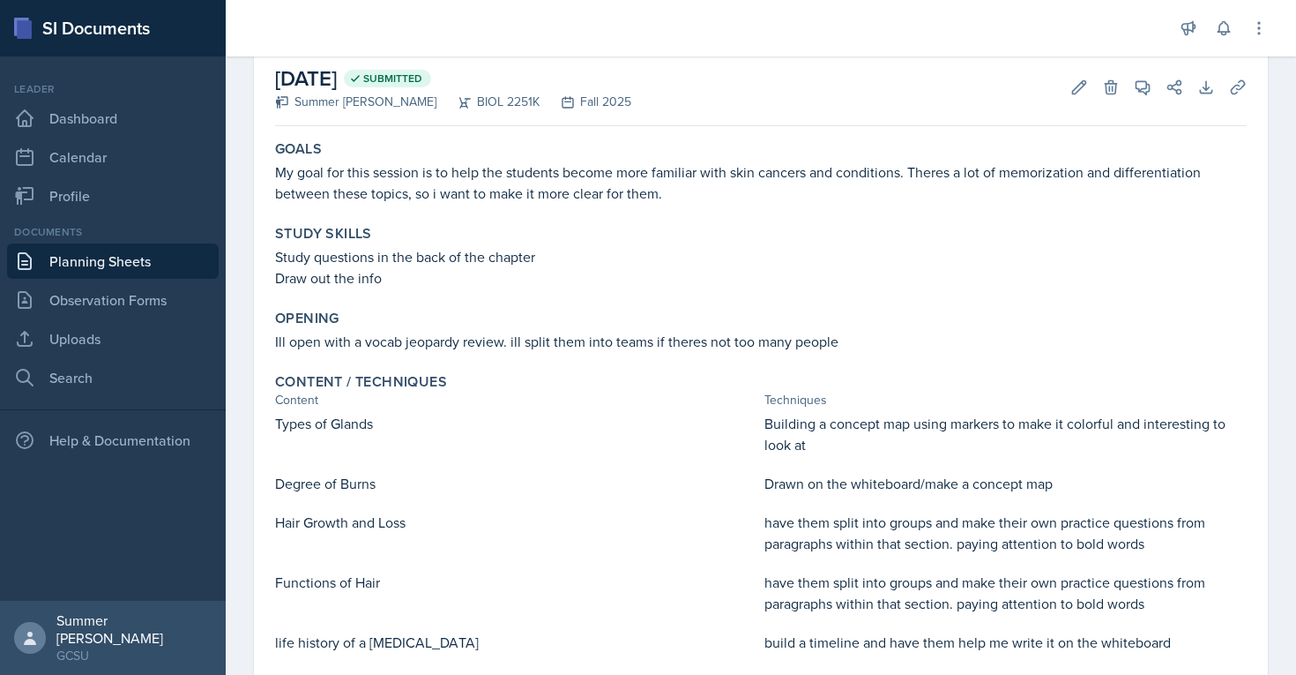
scroll to position [91, 0]
click at [633, 84] on icon at bounding box center [1080, 87] width 18 height 18
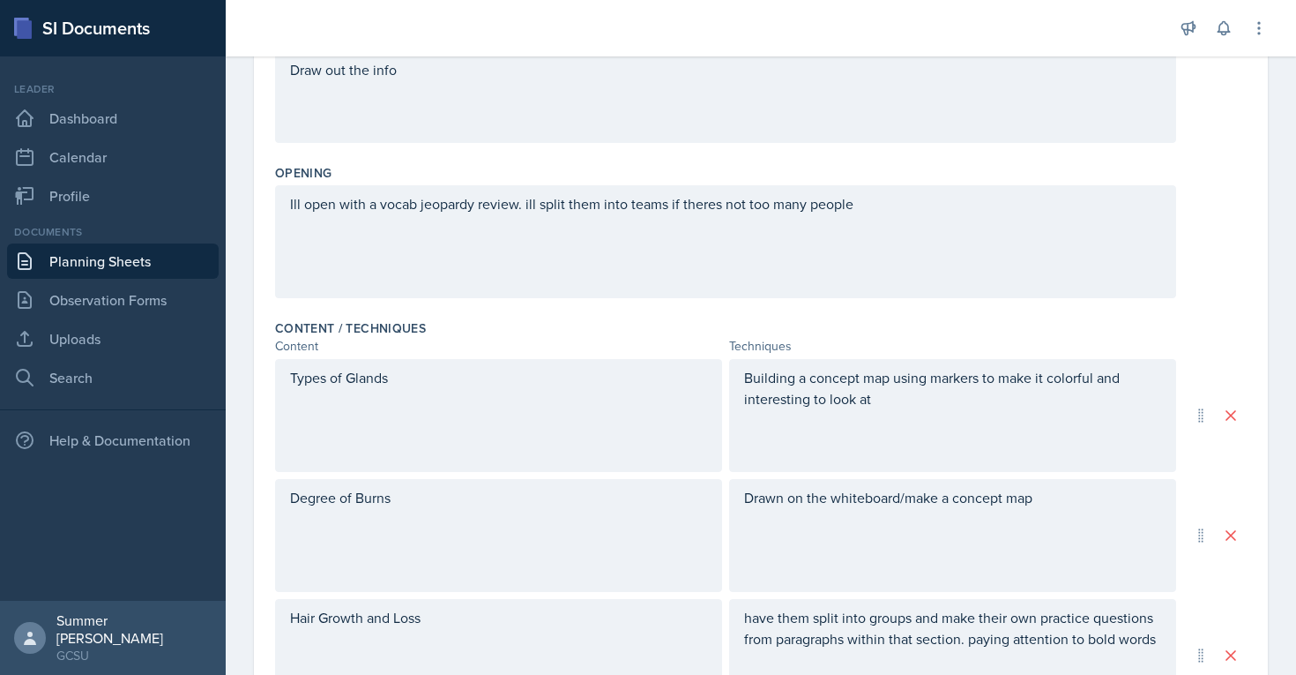
click at [633, 201] on p "Ill open with a vocab jeopardy review. ill split them into teams if theres not …" at bounding box center [725, 203] width 871 height 21
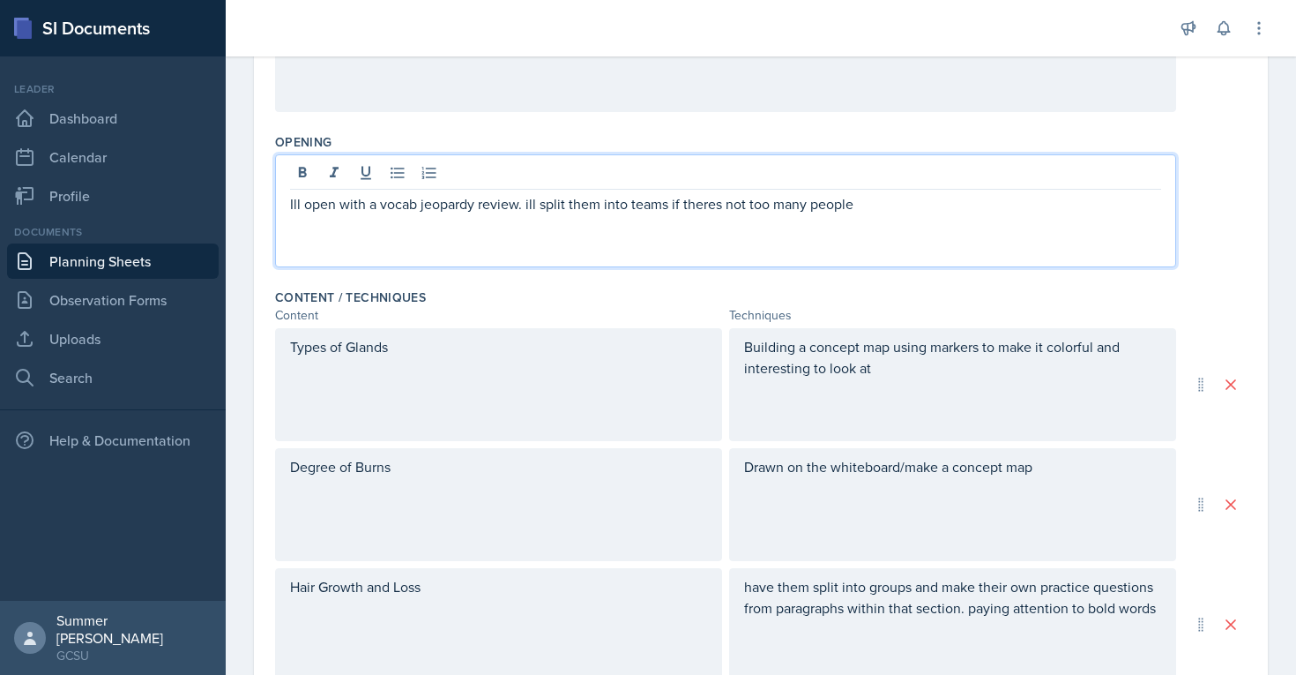
paste div
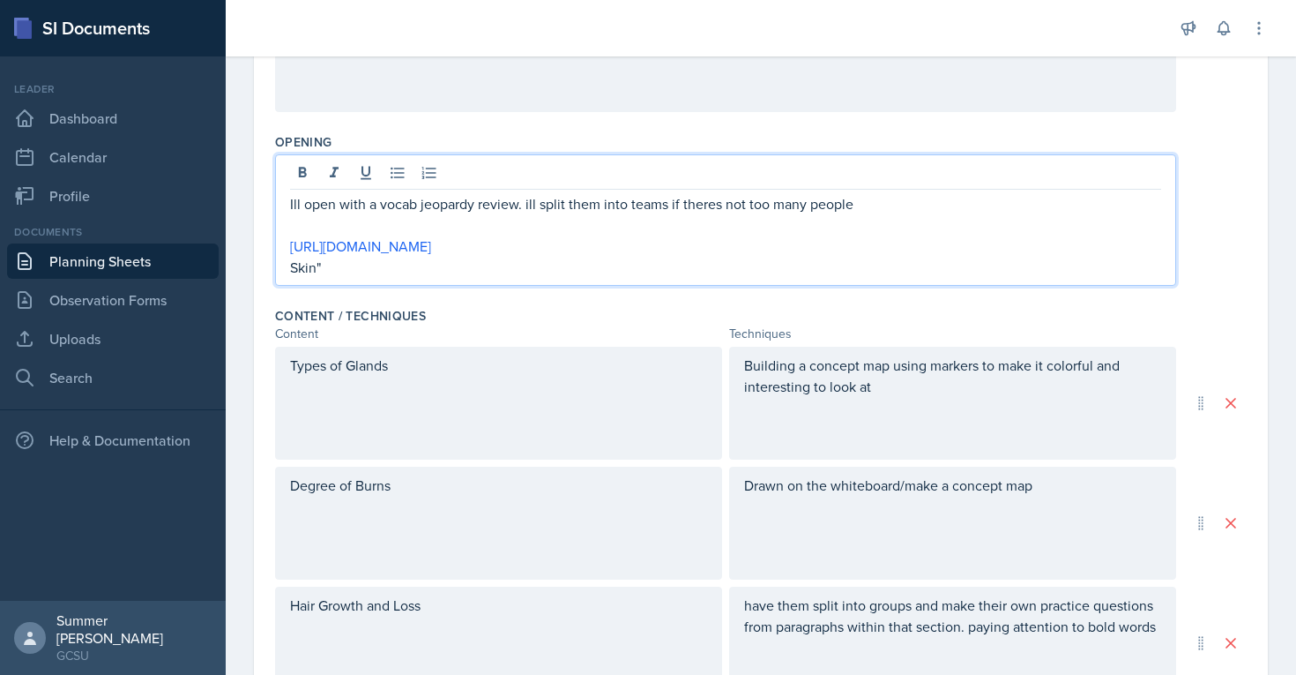
click at [286, 266] on div "Ill open with a vocab jeopardy review. ill split them into teams if theres not …" at bounding box center [725, 219] width 901 height 131
click at [290, 265] on p "Skin"" at bounding box center [725, 267] width 871 height 21
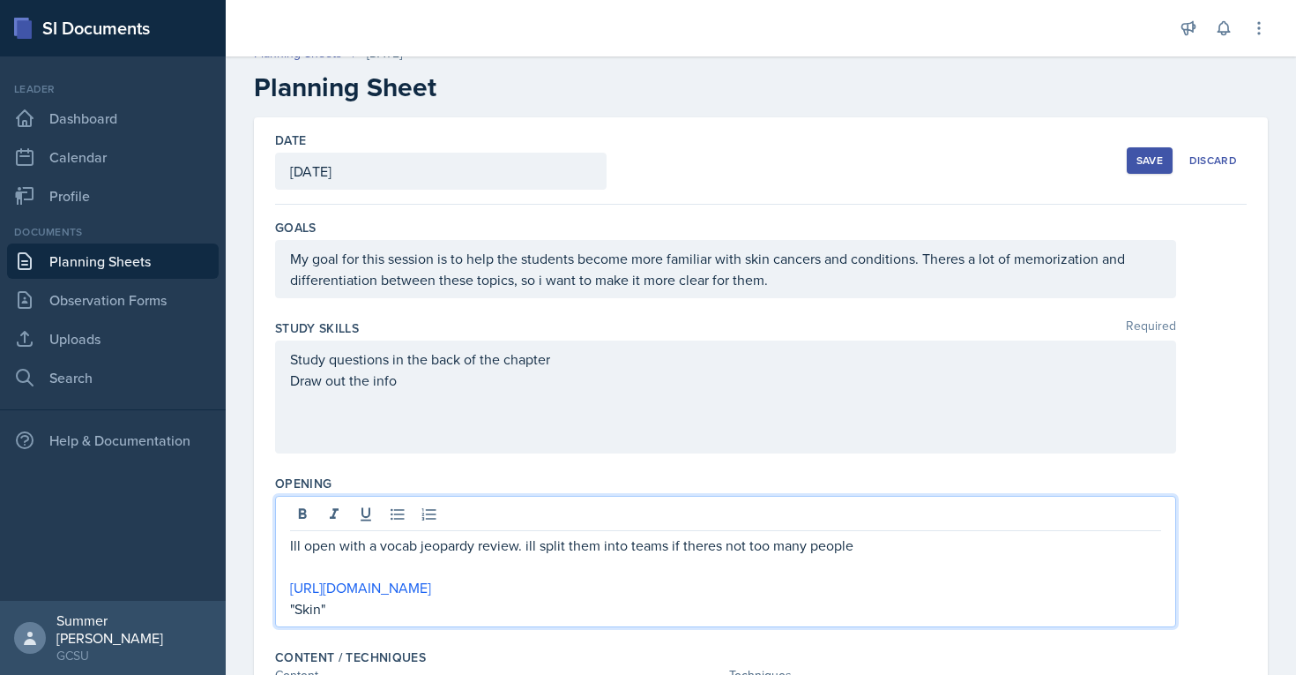
scroll to position [0, 0]
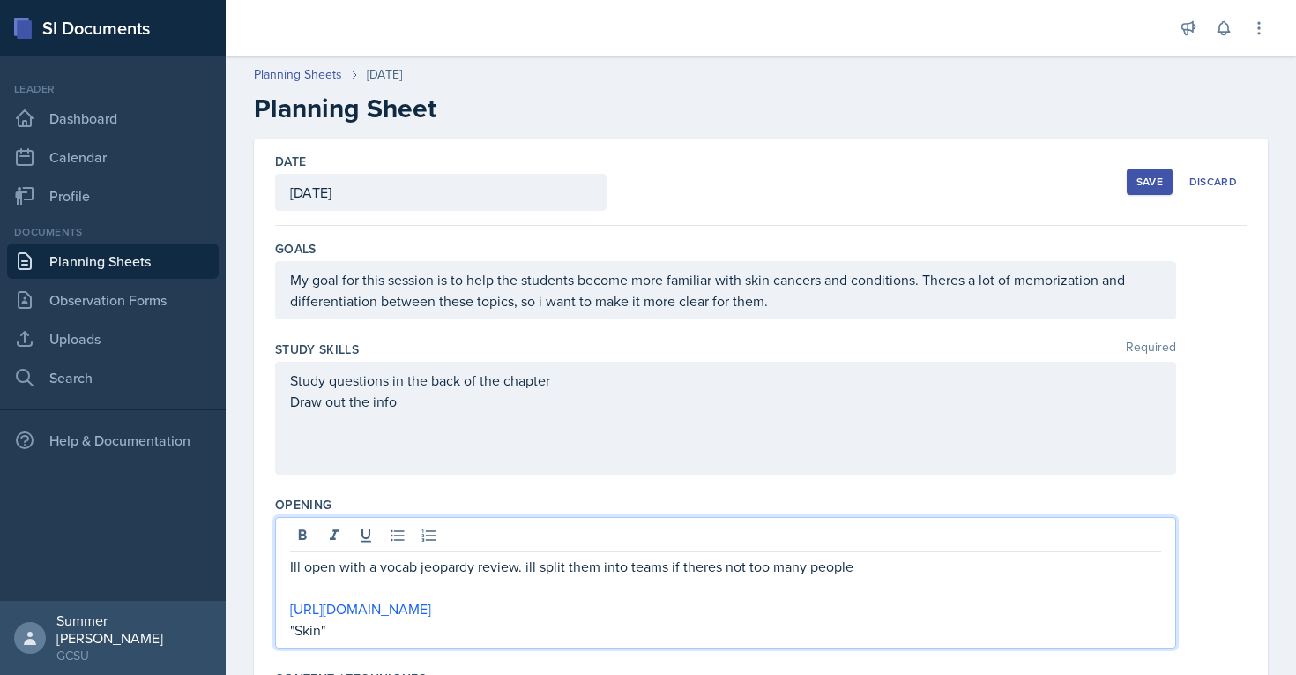
click at [633, 185] on button "Save" at bounding box center [1150, 181] width 46 height 26
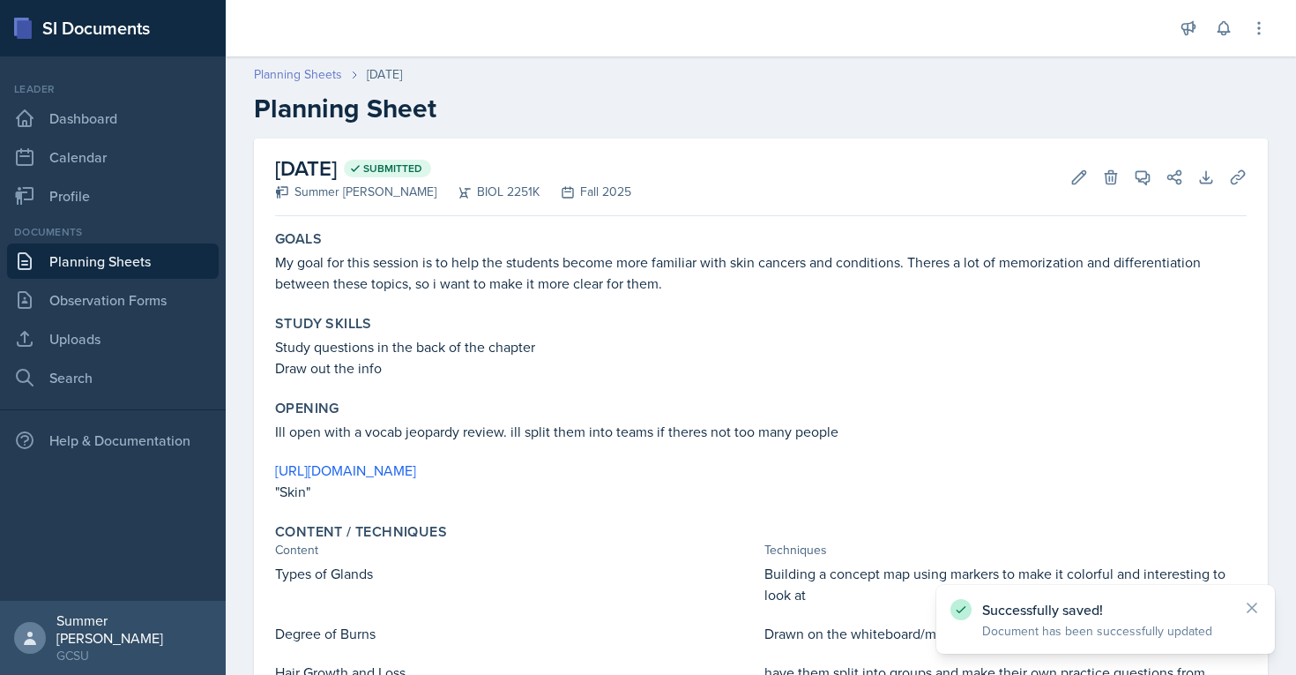
click at [282, 69] on link "Planning Sheets" at bounding box center [298, 74] width 88 height 19
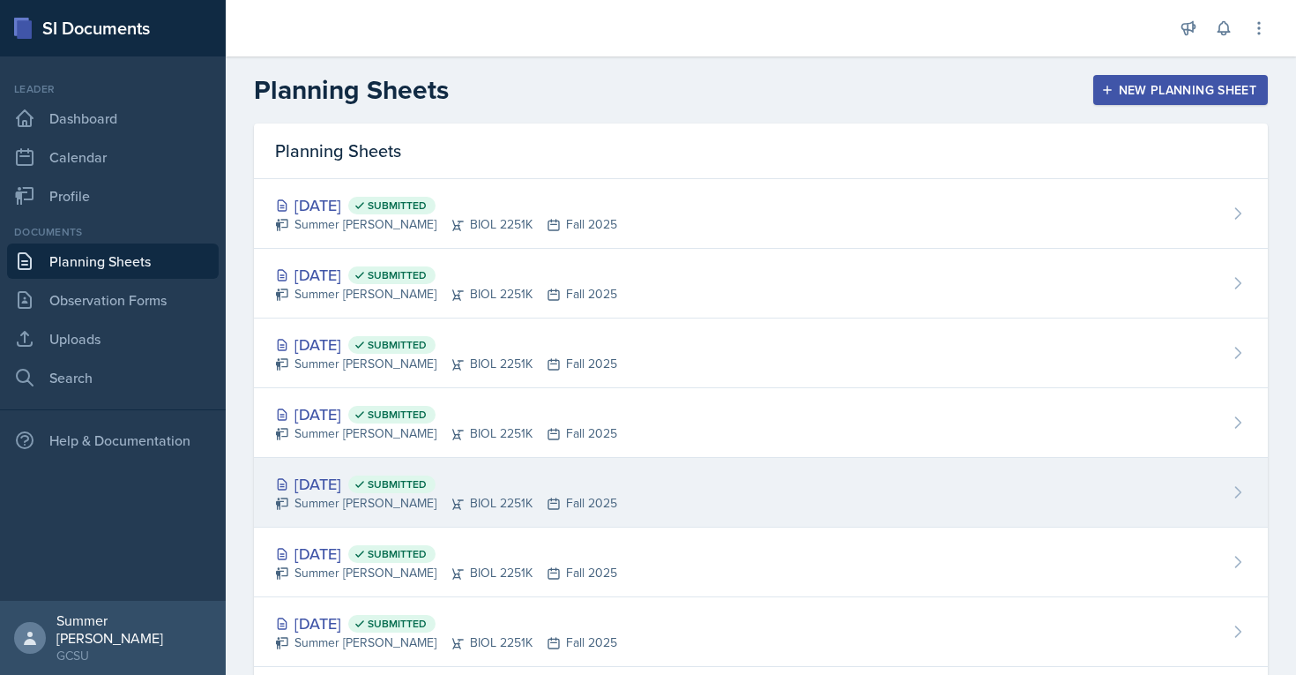
click at [351, 477] on div "[DATE] Submitted" at bounding box center [446, 484] width 342 height 24
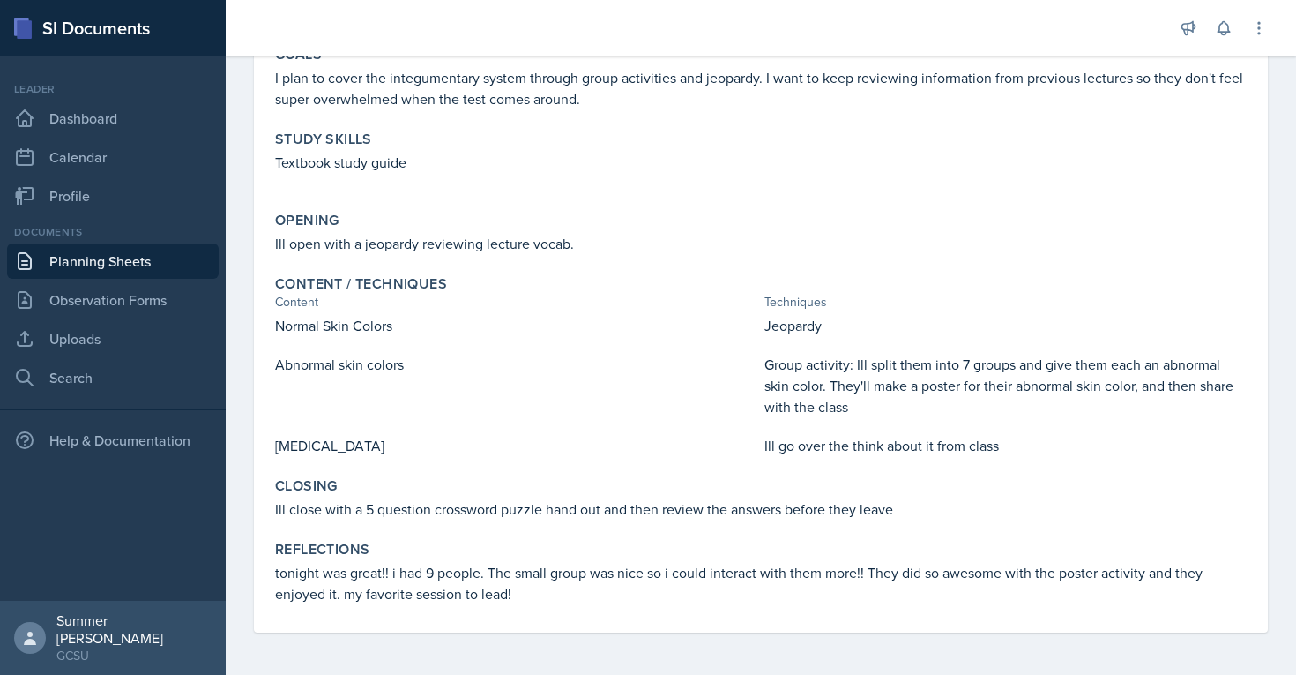
scroll to position [30, 0]
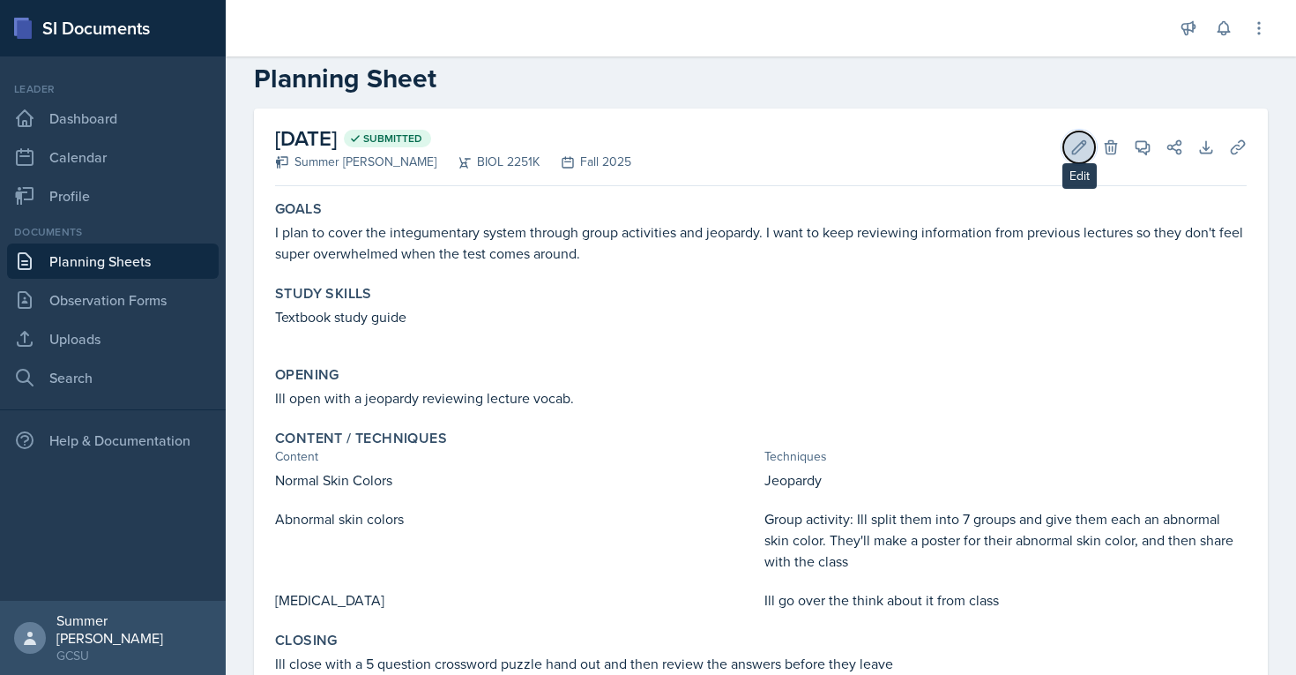
click at [633, 148] on icon at bounding box center [1080, 147] width 18 height 18
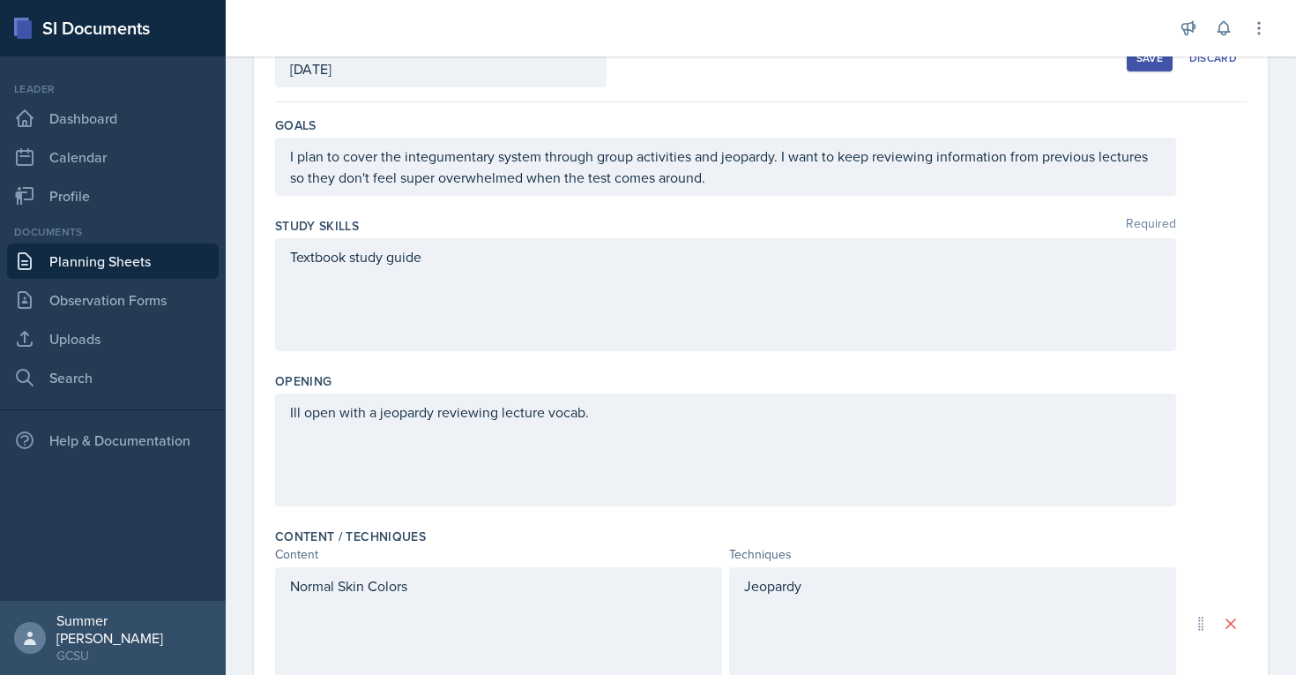
click at [617, 410] on p "Ill open with a jeopardy reviewing lecture vocab." at bounding box center [725, 411] width 871 height 21
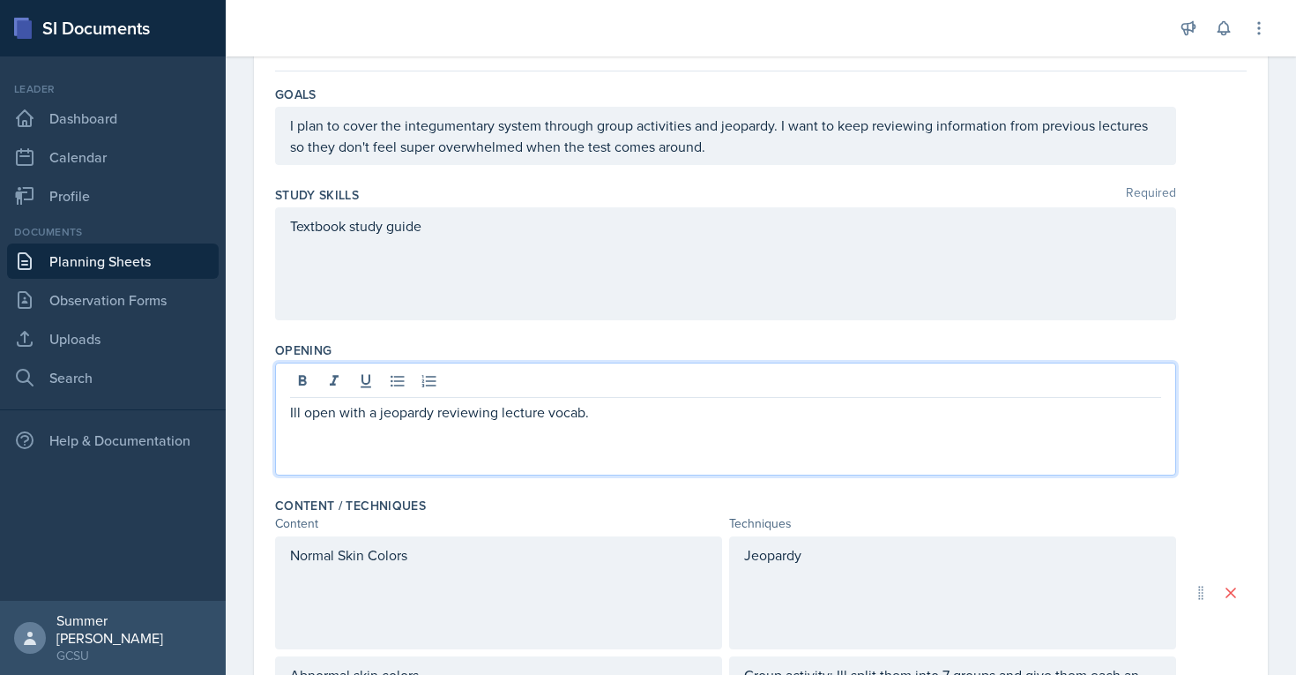
paste div
click at [290, 453] on p "Hair"" at bounding box center [725, 454] width 871 height 21
click at [633, 345] on div "Opening" at bounding box center [761, 350] width 972 height 18
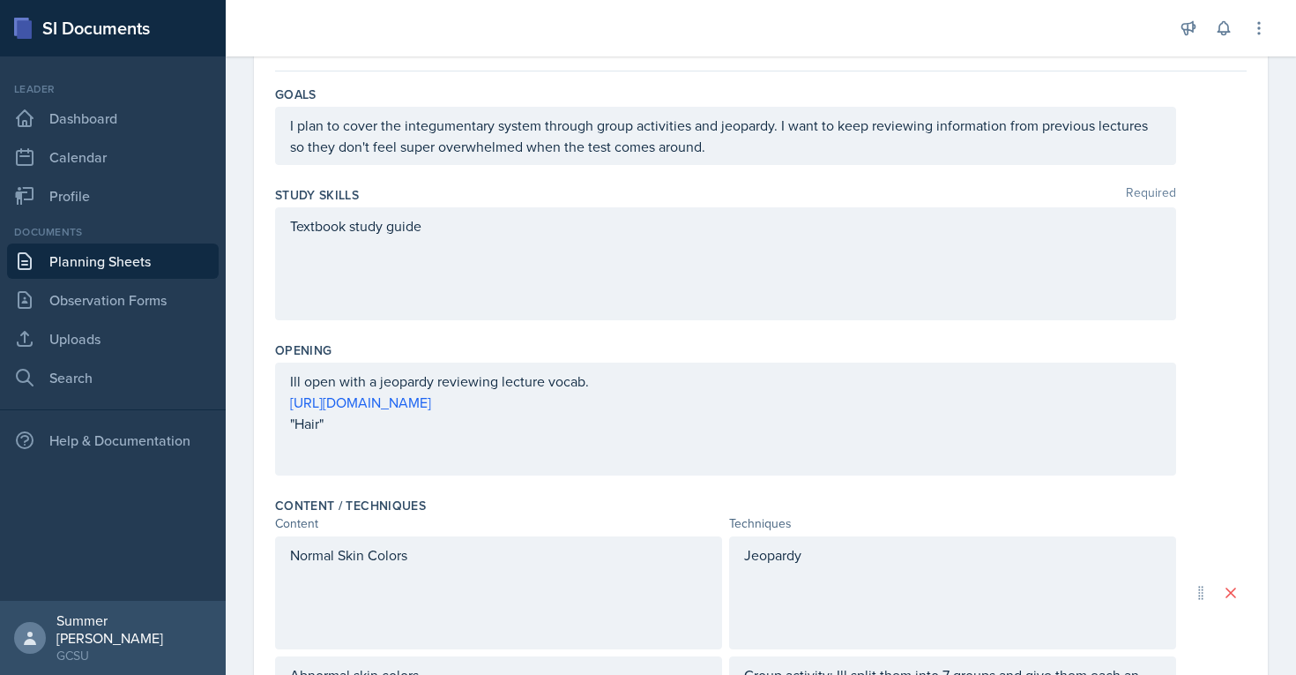
scroll to position [0, 0]
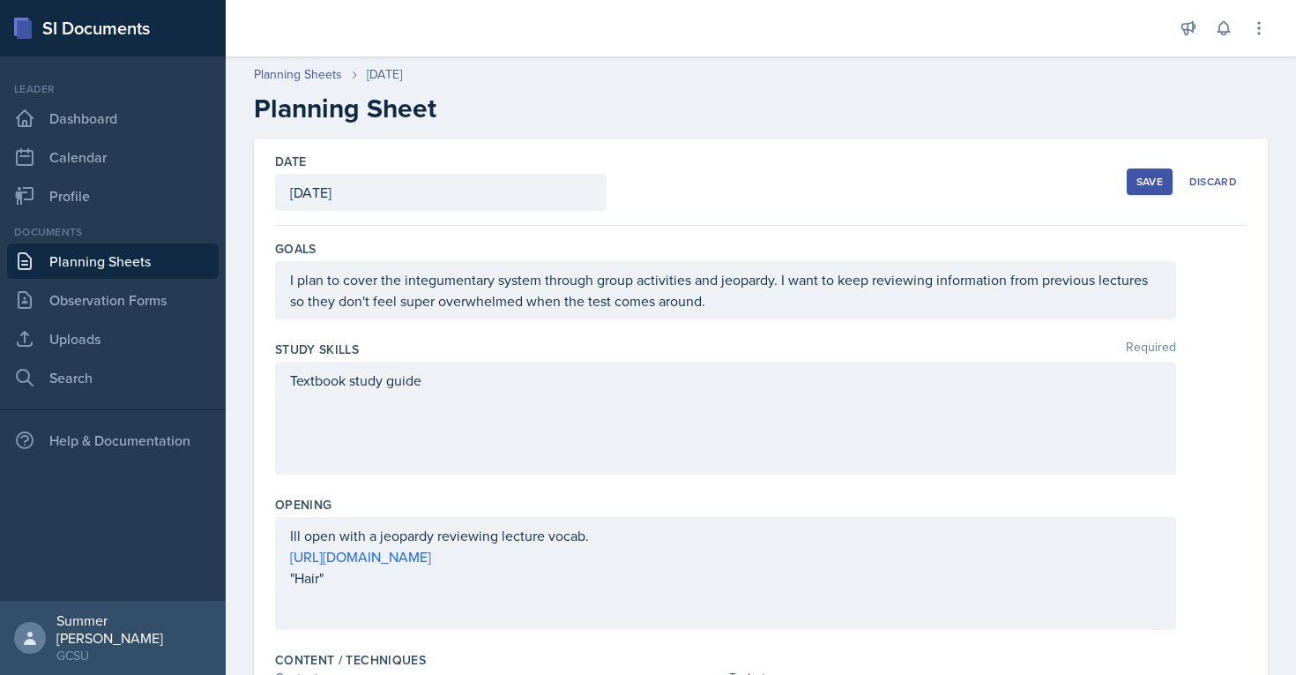
click at [633, 184] on div "Save" at bounding box center [1150, 182] width 26 height 14
